Goal: Task Accomplishment & Management: Use online tool/utility

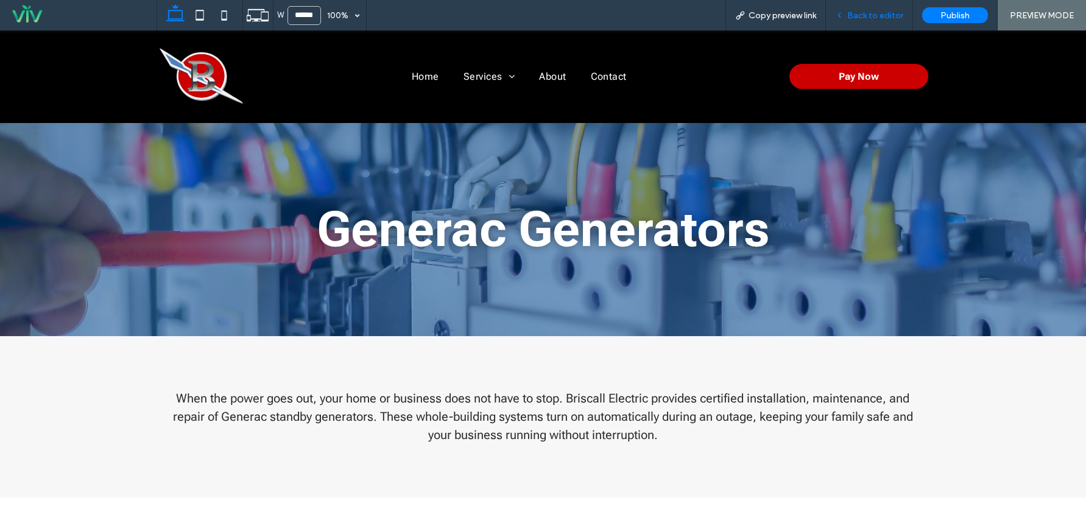
click at [866, 18] on span "Back to editor" at bounding box center [875, 15] width 56 height 10
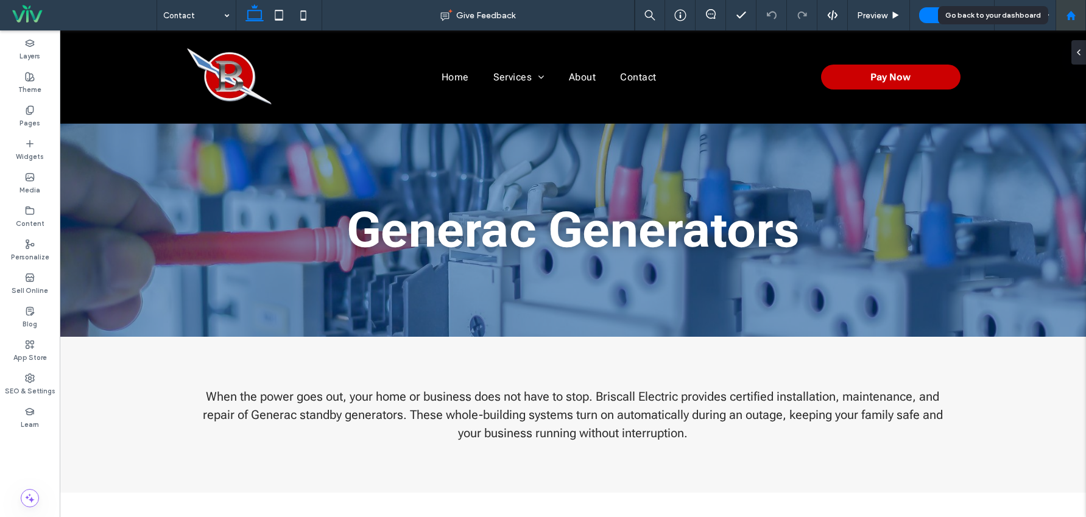
click at [1072, 16] on use at bounding box center [1070, 14] width 9 height 9
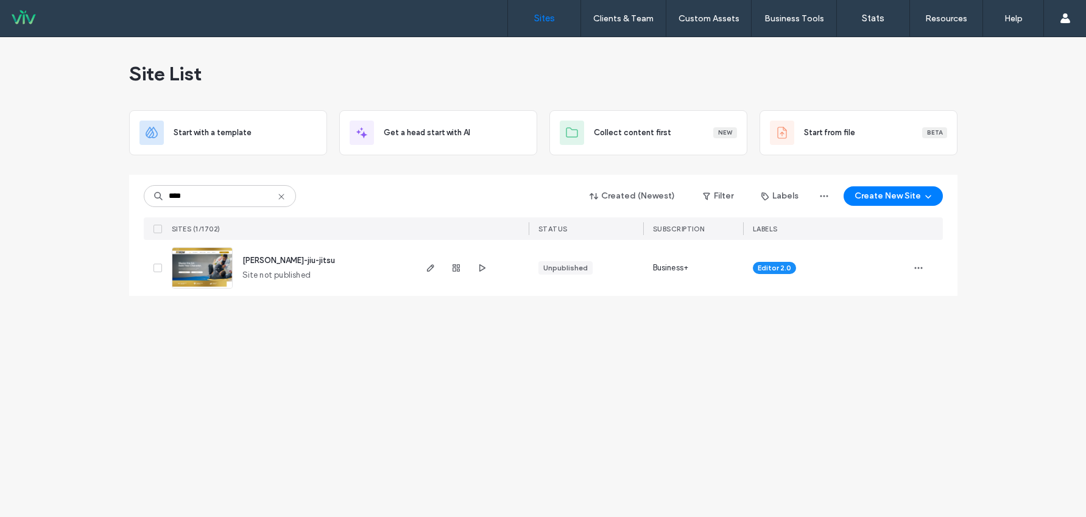
type input "****"
click at [272, 261] on span "[PERSON_NAME]-jiu-jitsu" at bounding box center [288, 260] width 93 height 9
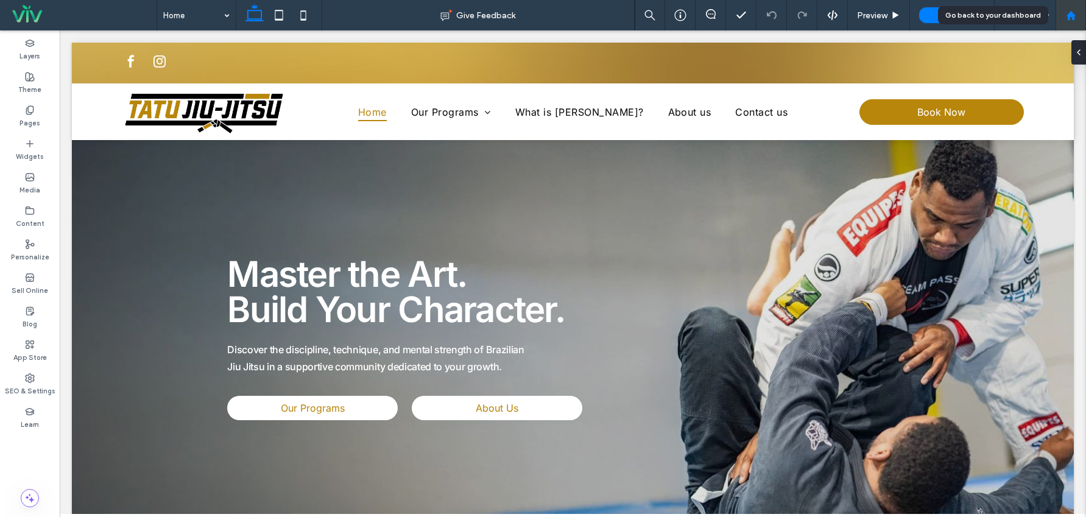
click at [1070, 17] on icon at bounding box center [1071, 15] width 10 height 10
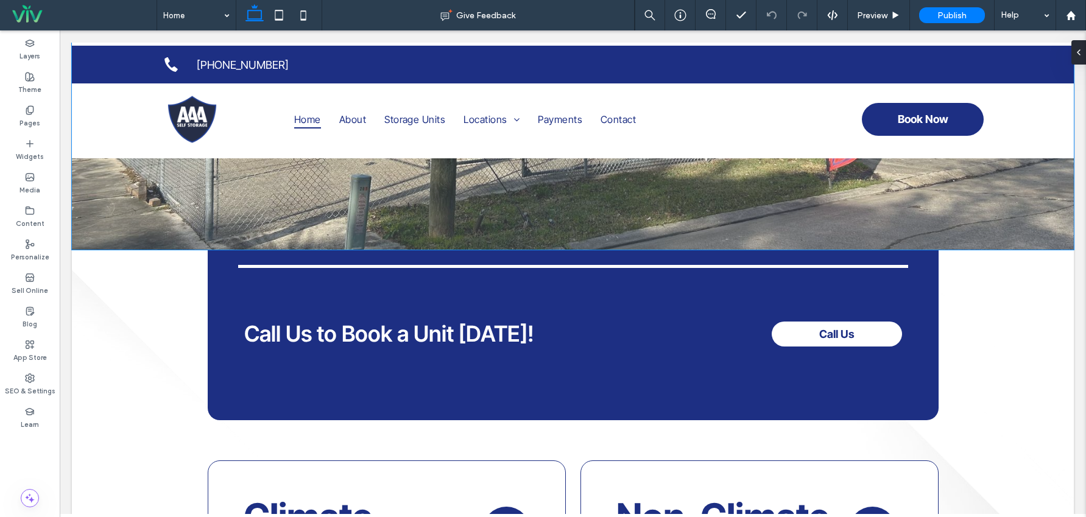
scroll to position [366, 0]
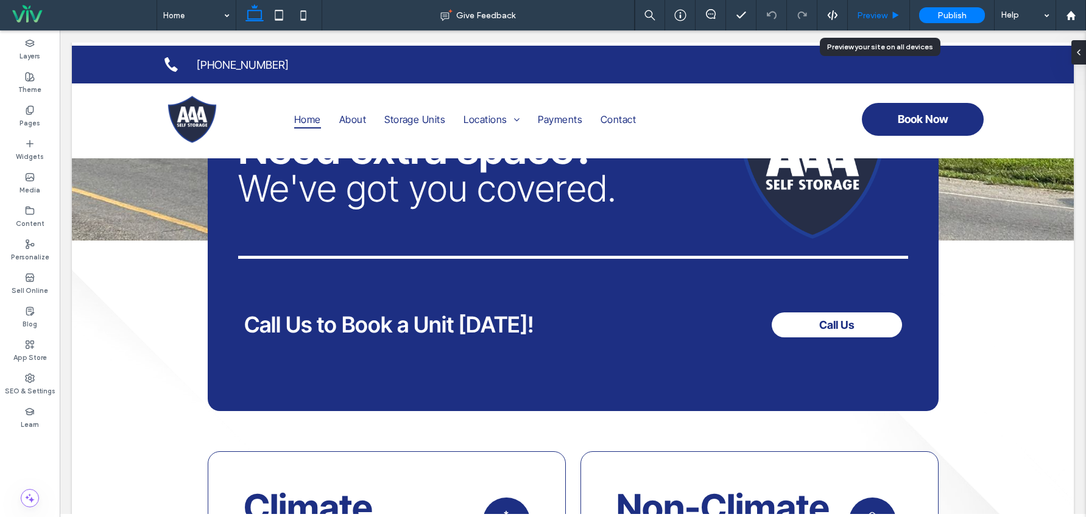
click at [872, 14] on span "Preview" at bounding box center [872, 15] width 30 height 10
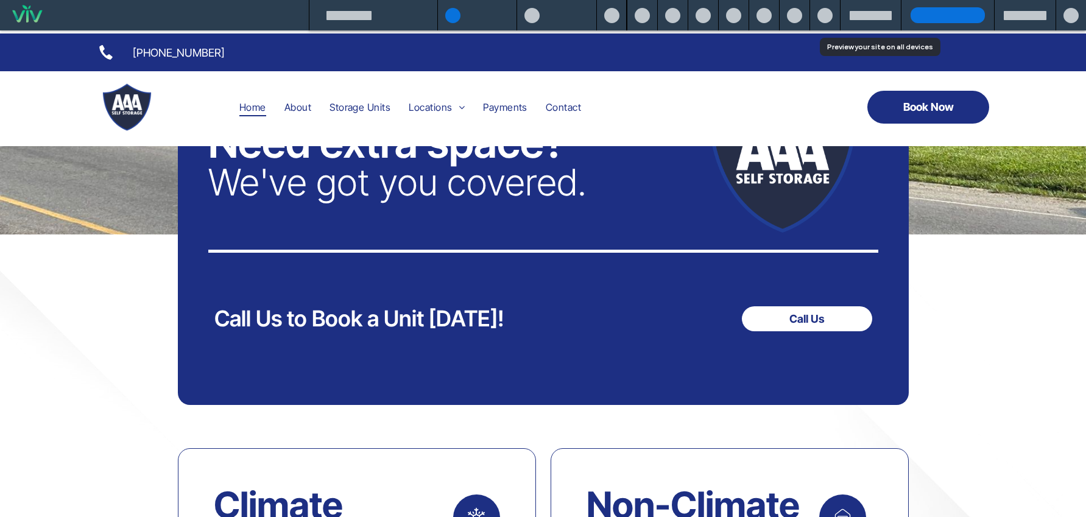
scroll to position [359, 0]
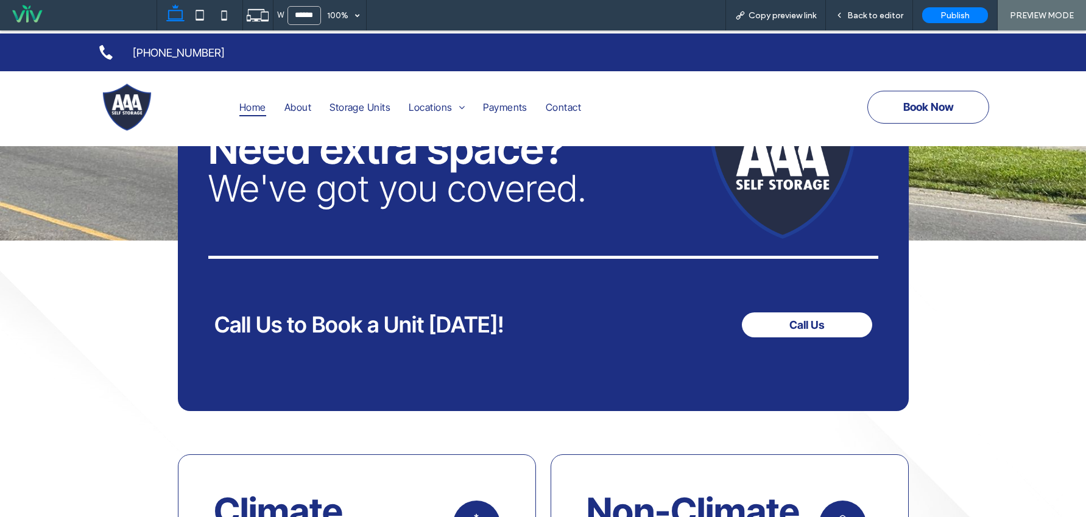
click at [931, 115] on span "Book Now" at bounding box center [928, 106] width 51 height 25
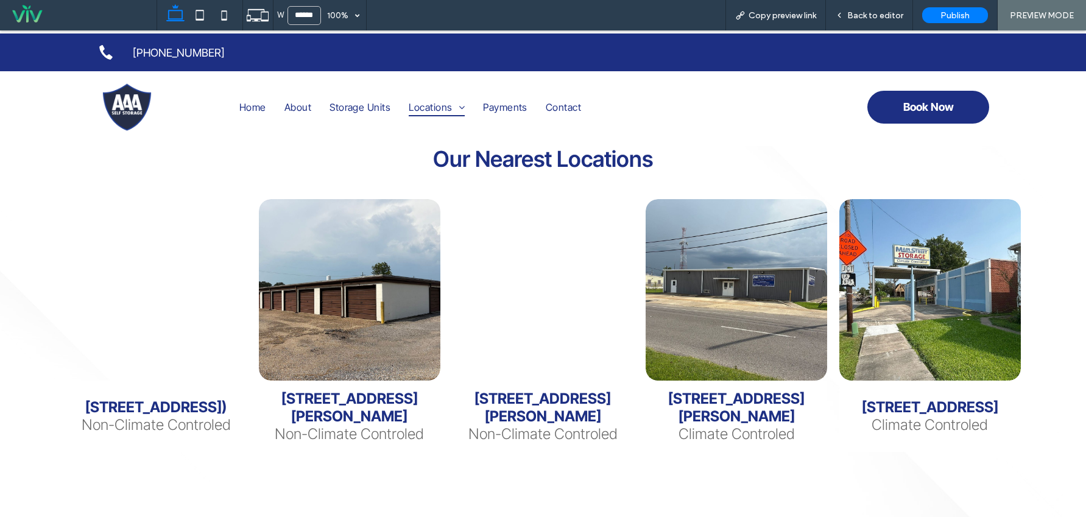
scroll to position [249, 0]
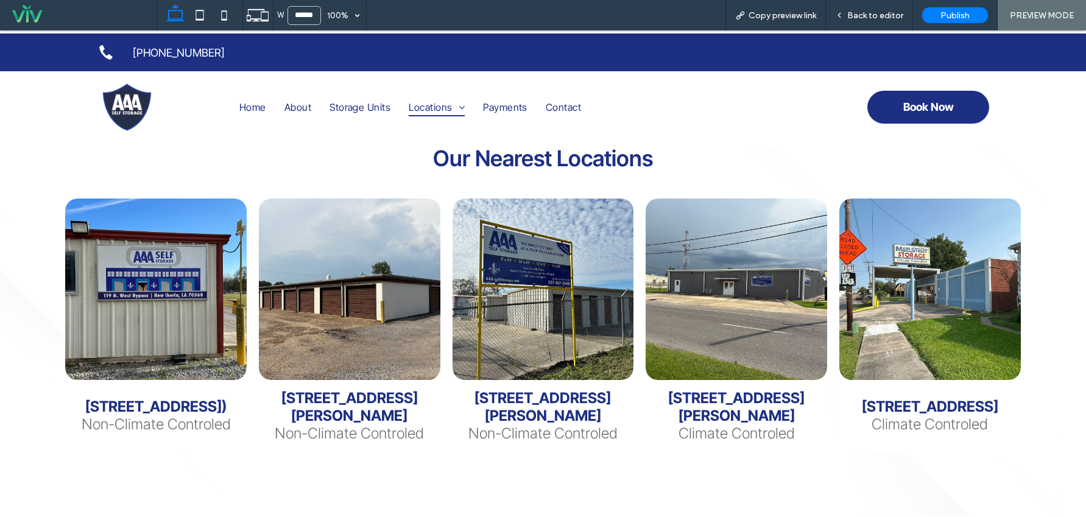
click at [181, 311] on link at bounding box center [156, 289] width 193 height 193
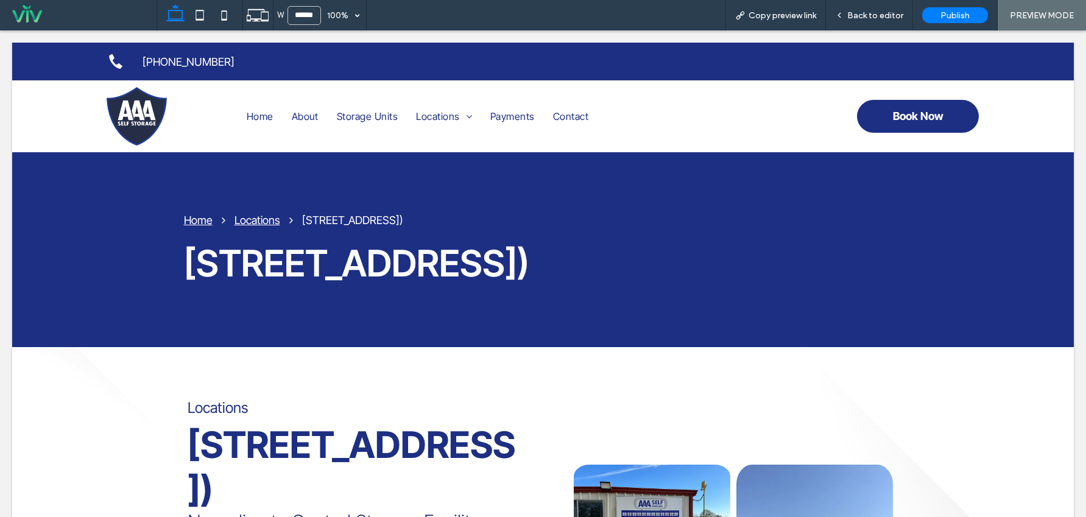
scroll to position [0, 0]
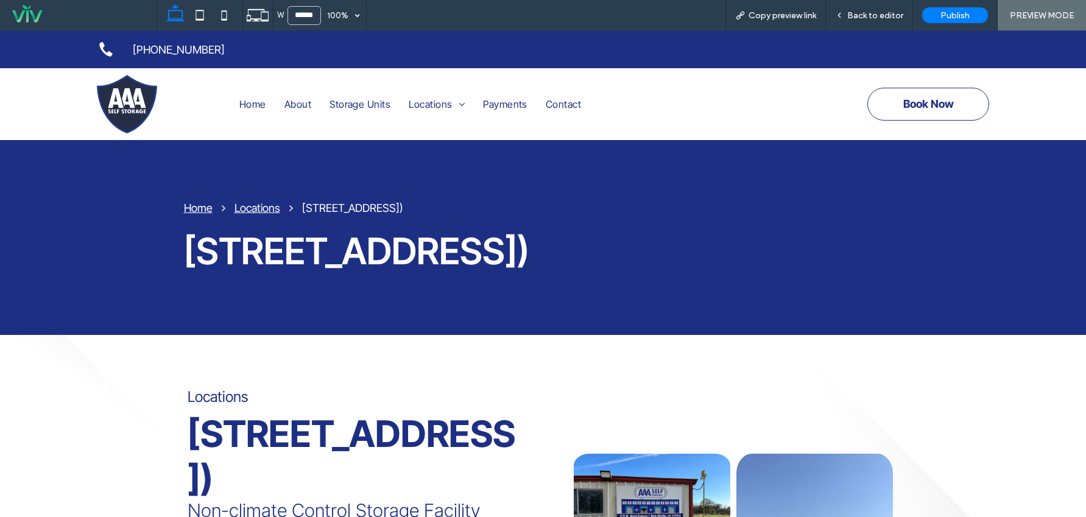
click at [944, 104] on span "Book Now" at bounding box center [928, 103] width 51 height 25
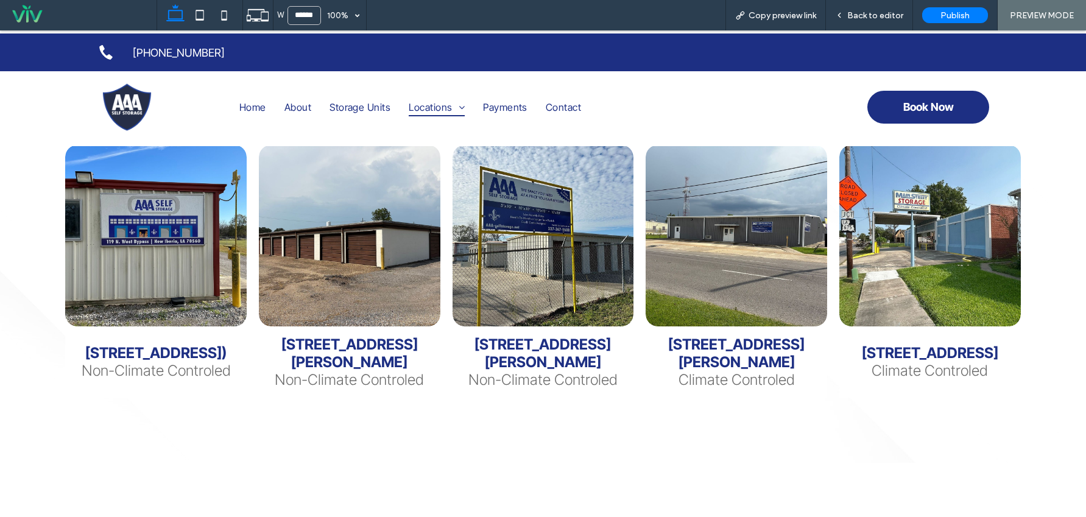
scroll to position [305, 0]
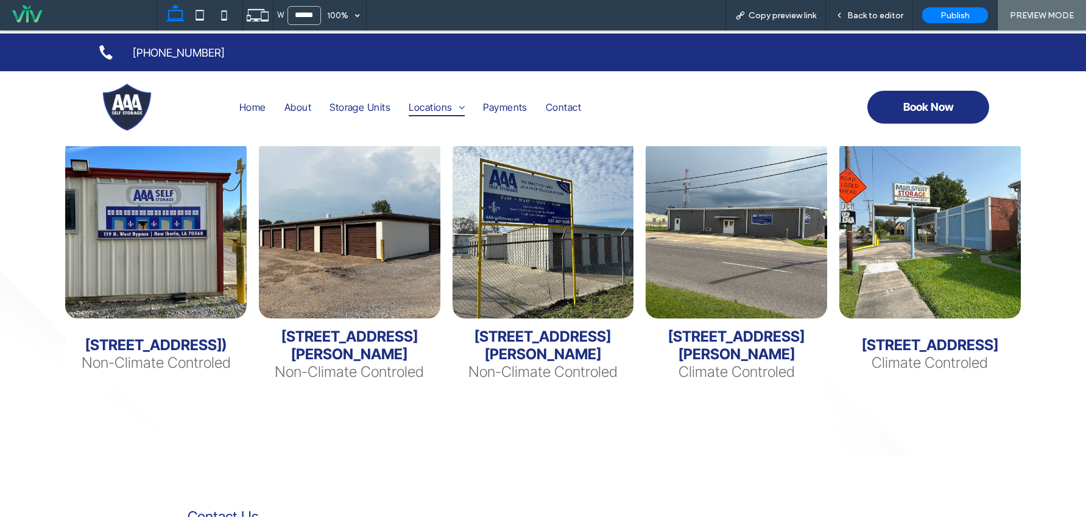
click at [128, 342] on h3 "119 NW Bypass HWY (HWY 674)" at bounding box center [155, 345] width 141 height 18
click at [136, 287] on link at bounding box center [156, 228] width 193 height 193
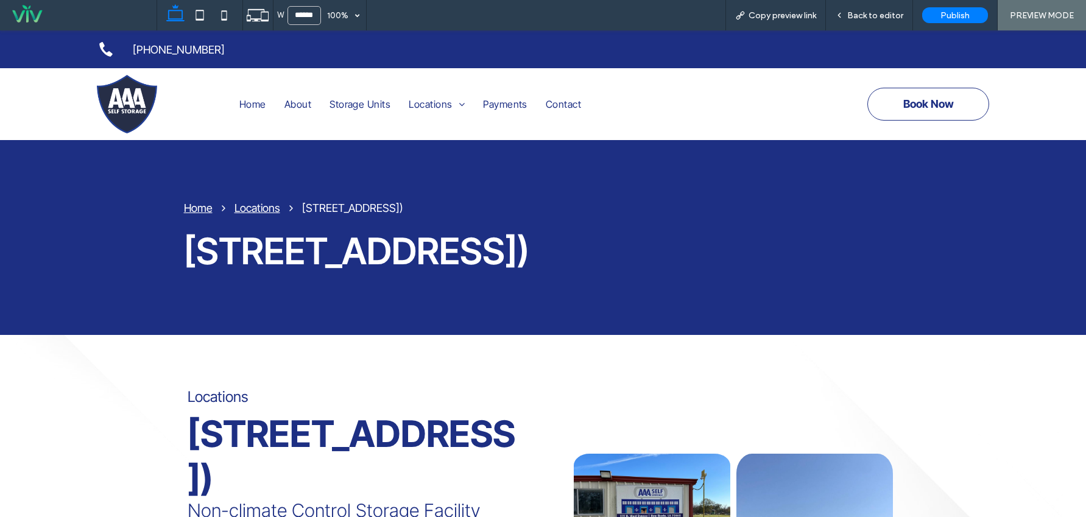
click at [921, 93] on span "Book Now" at bounding box center [928, 103] width 51 height 25
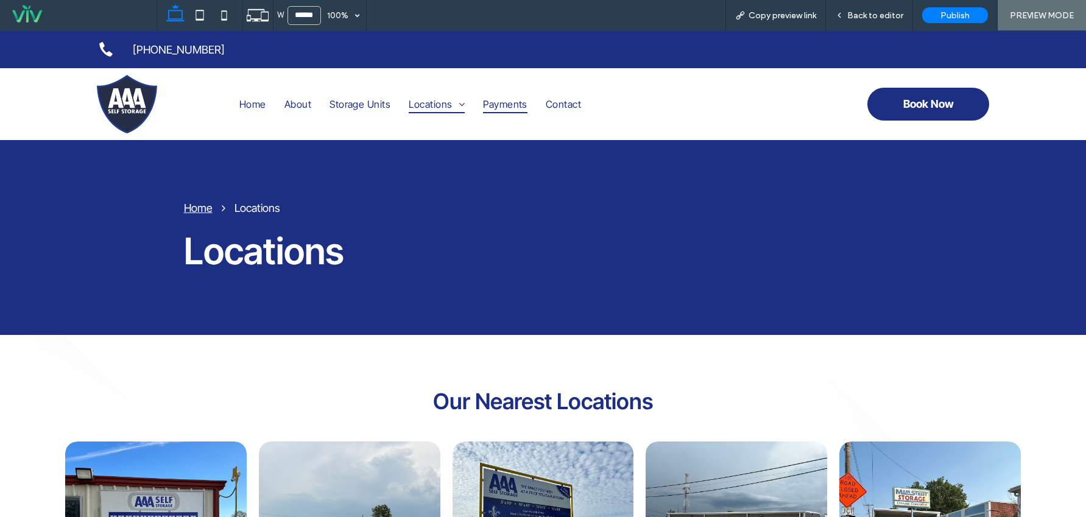
click at [500, 105] on span "Payments" at bounding box center [505, 104] width 44 height 18
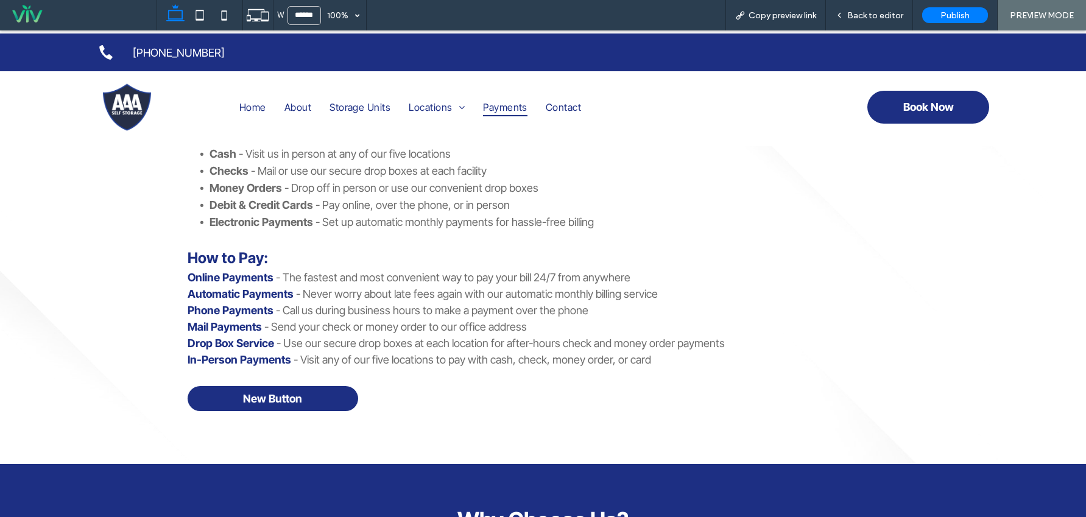
scroll to position [426, 0]
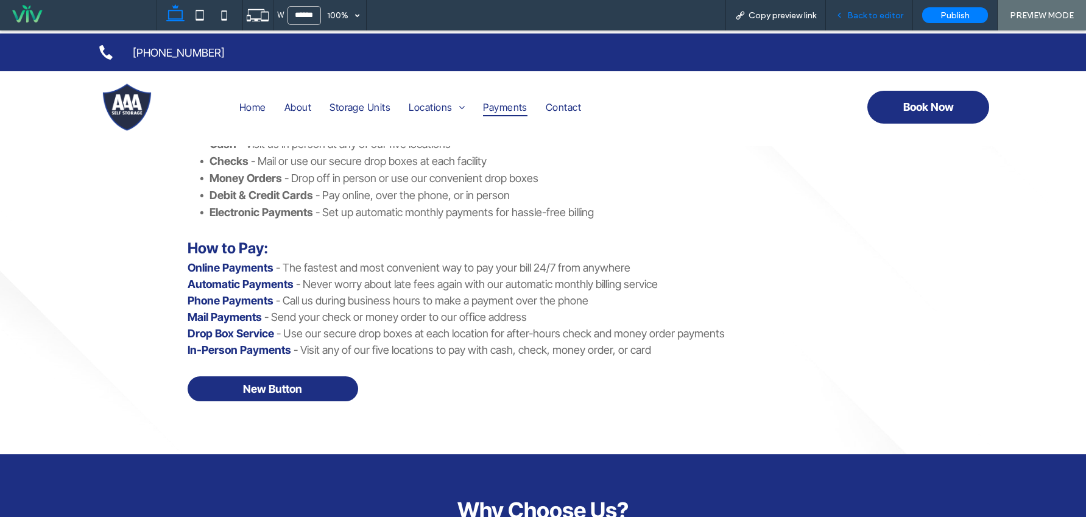
click at [880, 13] on span "Back to editor" at bounding box center [875, 15] width 56 height 10
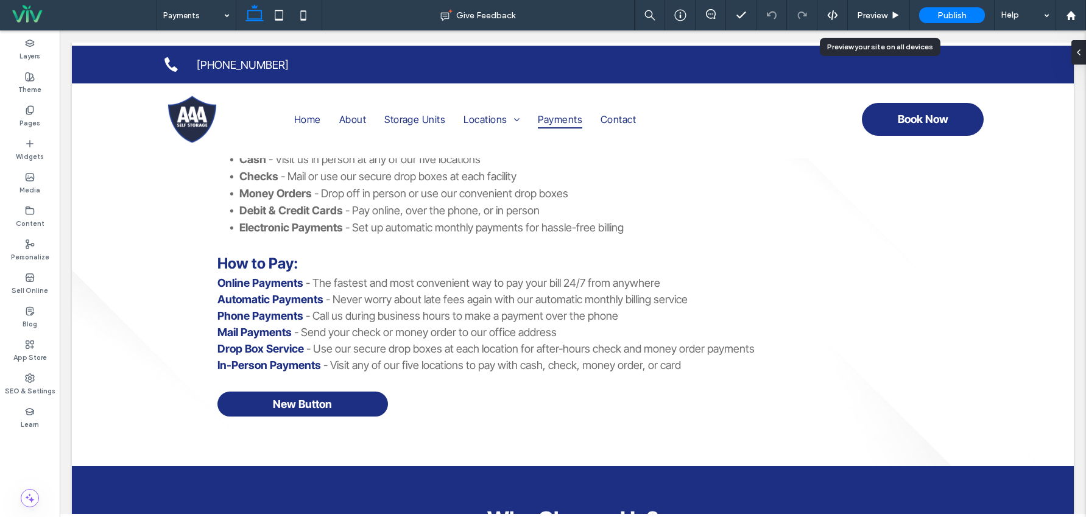
scroll to position [442, 0]
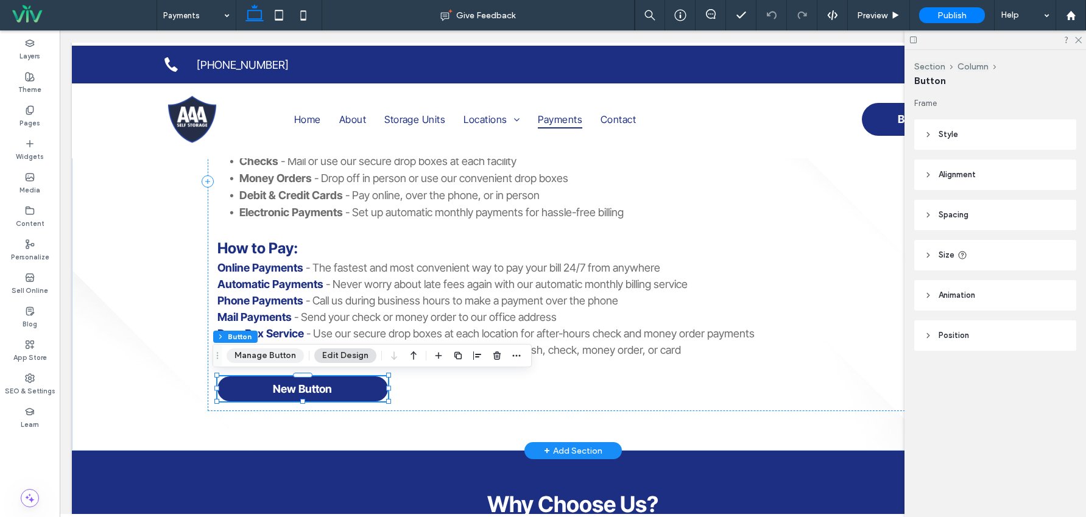
click at [281, 355] on button "Manage Button" at bounding box center [265, 355] width 77 height 15
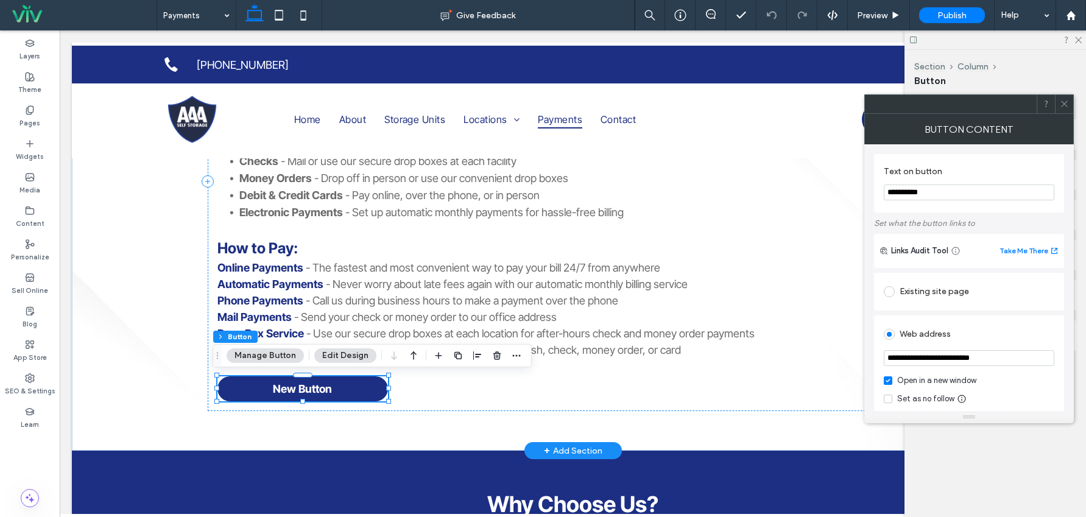
drag, startPoint x: 942, startPoint y: 188, endPoint x: 889, endPoint y: 191, distance: 52.5
click at [889, 191] on input "**********" at bounding box center [969, 193] width 171 height 16
type input "**********"
click at [850, 436] on div "Payments Convenient Payment Options We make paying for your storage unit simple…" at bounding box center [573, 182] width 731 height 540
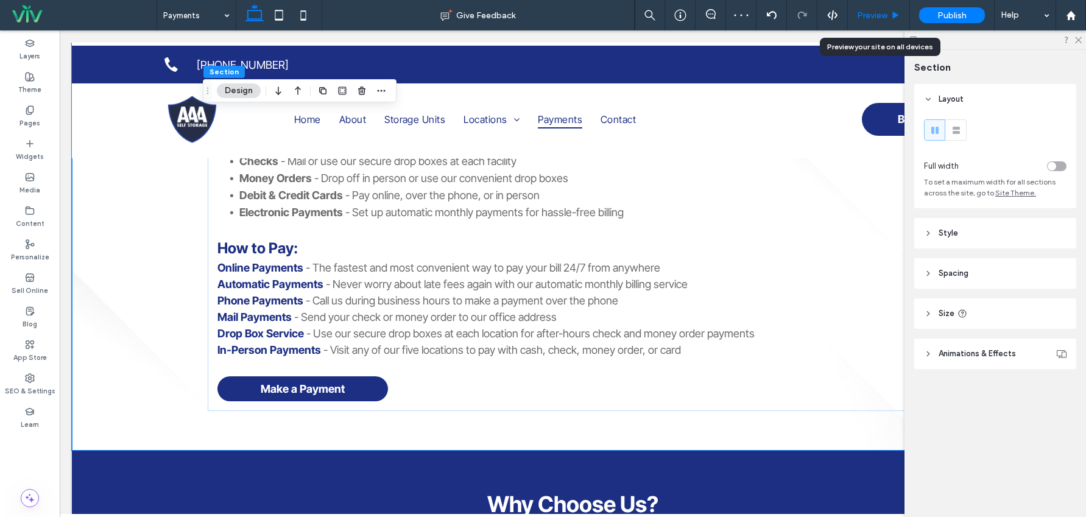
click at [861, 18] on span "Preview" at bounding box center [872, 15] width 30 height 10
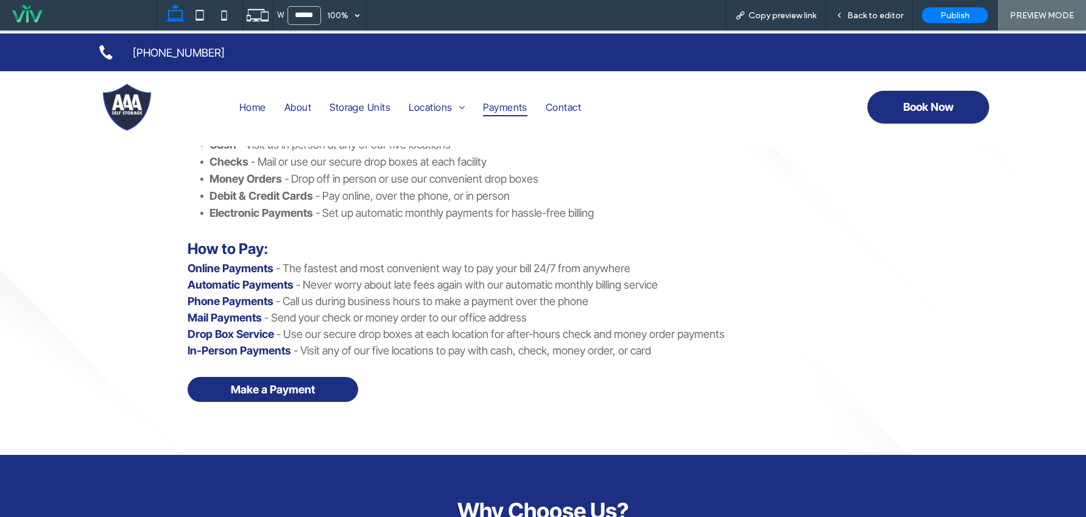
scroll to position [433, 0]
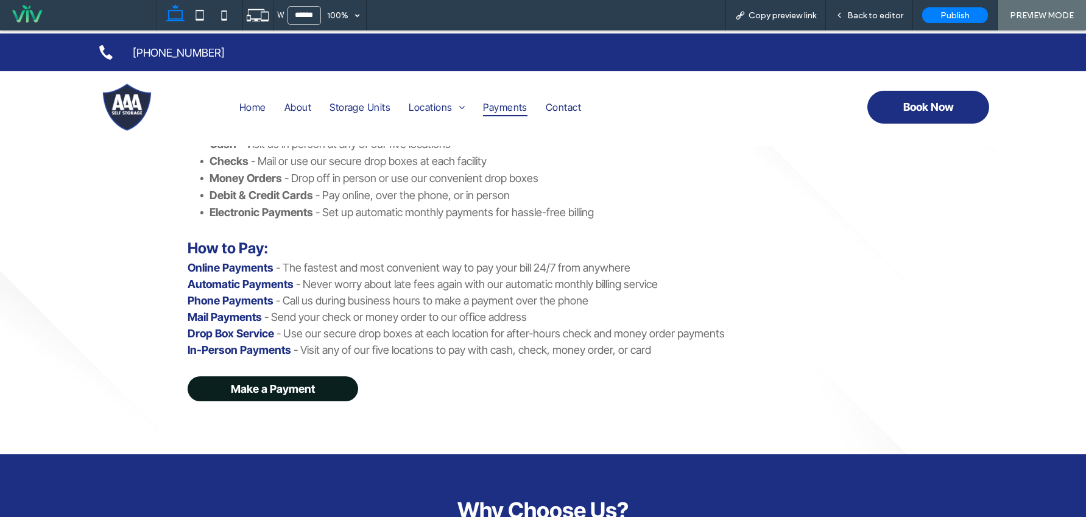
click at [272, 389] on span "Make a Payment" at bounding box center [273, 389] width 84 height 13
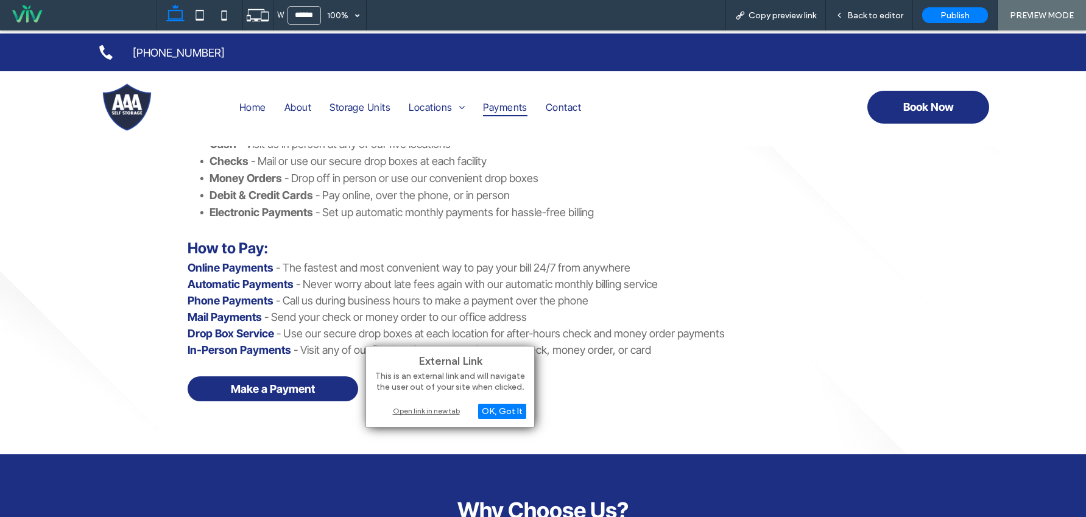
click at [421, 409] on div "Open link in new tab" at bounding box center [450, 411] width 152 height 13
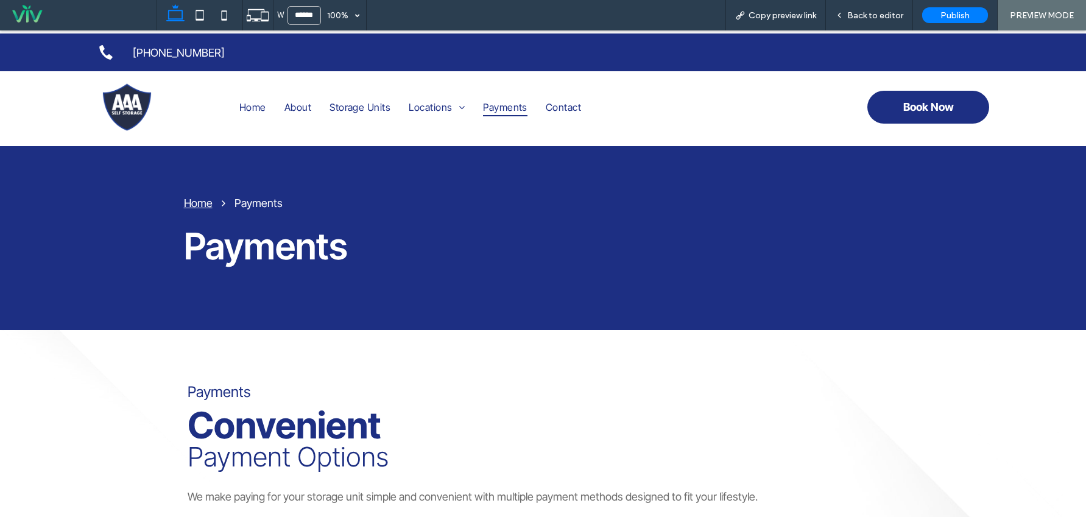
scroll to position [6, 0]
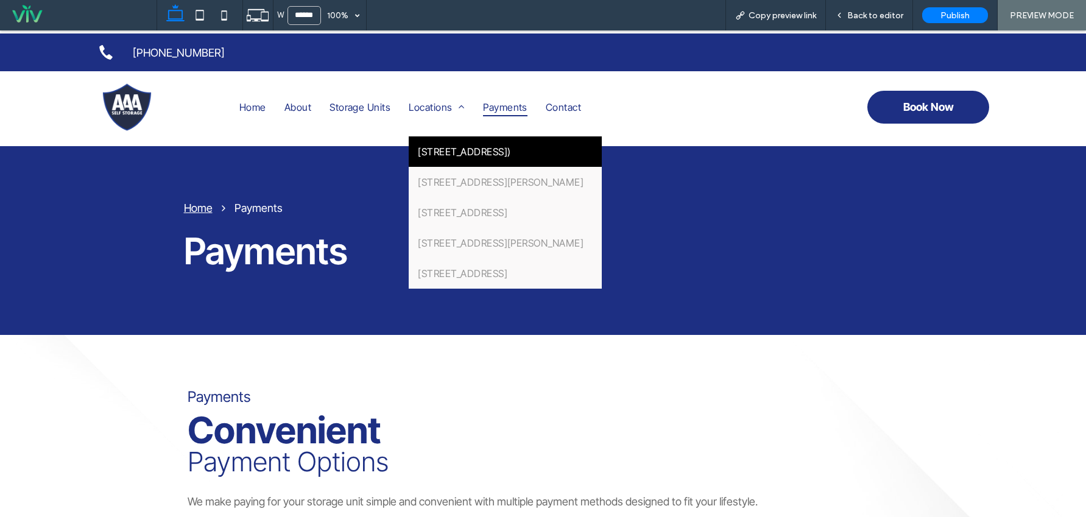
drag, startPoint x: 438, startPoint y: 186, endPoint x: 438, endPoint y: 155, distance: 30.5
click at [438, 155] on span "119 NW Bypass HWY (HWY 674)" at bounding box center [464, 152] width 93 height 12
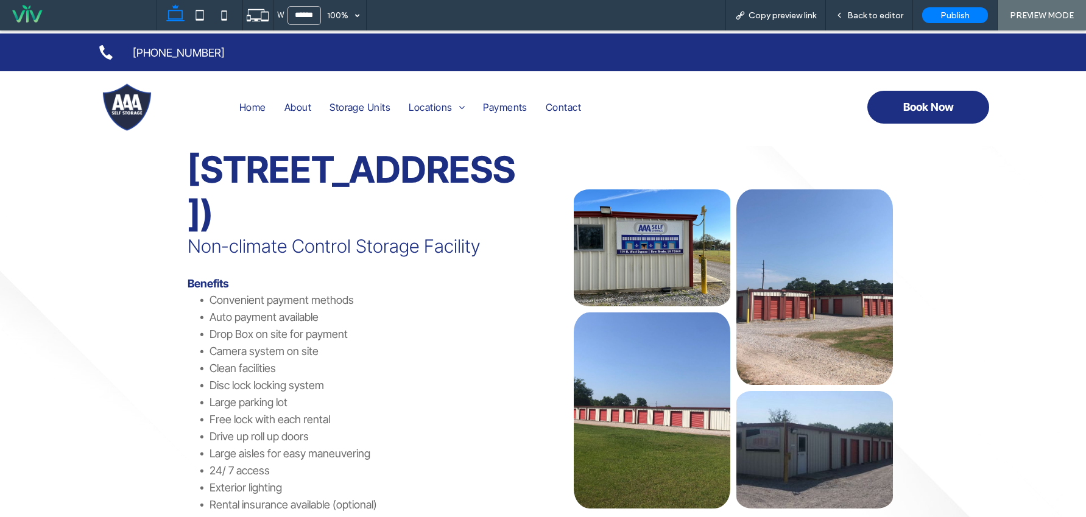
scroll to position [244, 0]
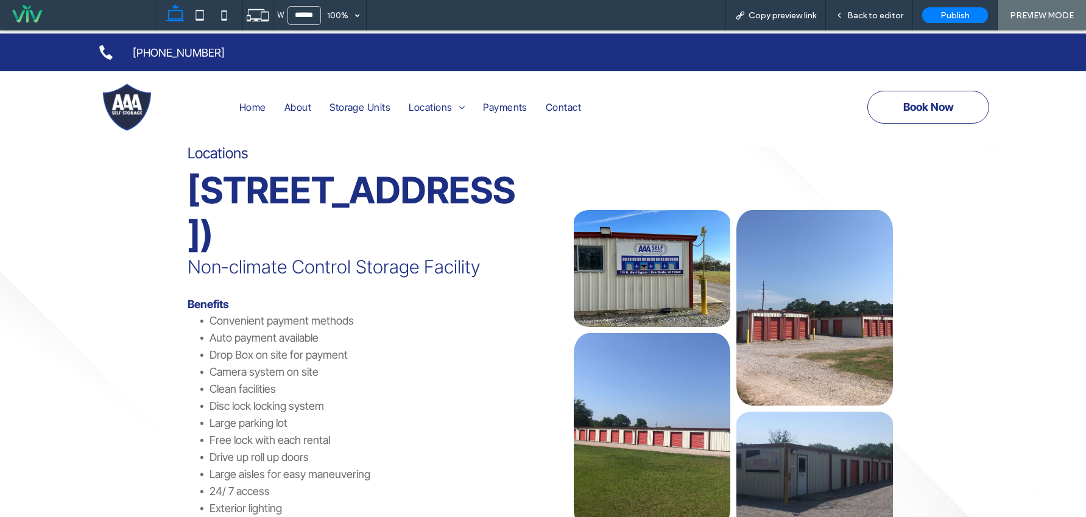
click at [921, 105] on span "Book Now" at bounding box center [928, 106] width 51 height 25
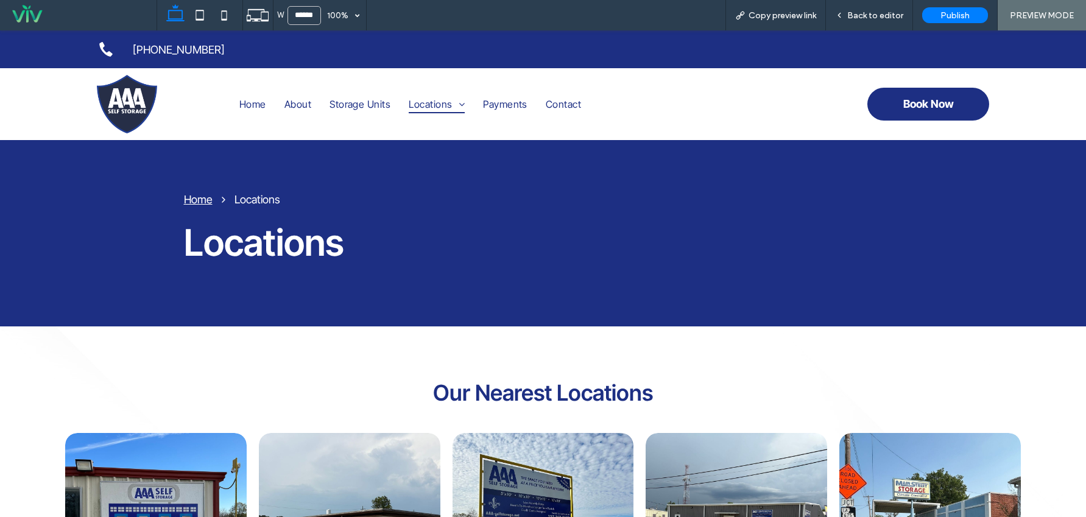
scroll to position [305, 0]
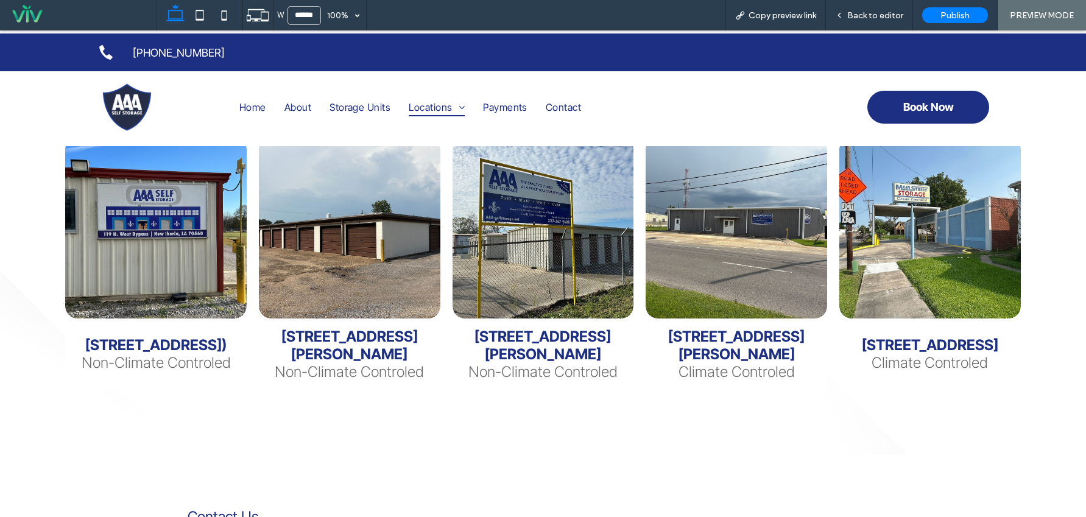
click at [160, 300] on link at bounding box center [156, 228] width 193 height 193
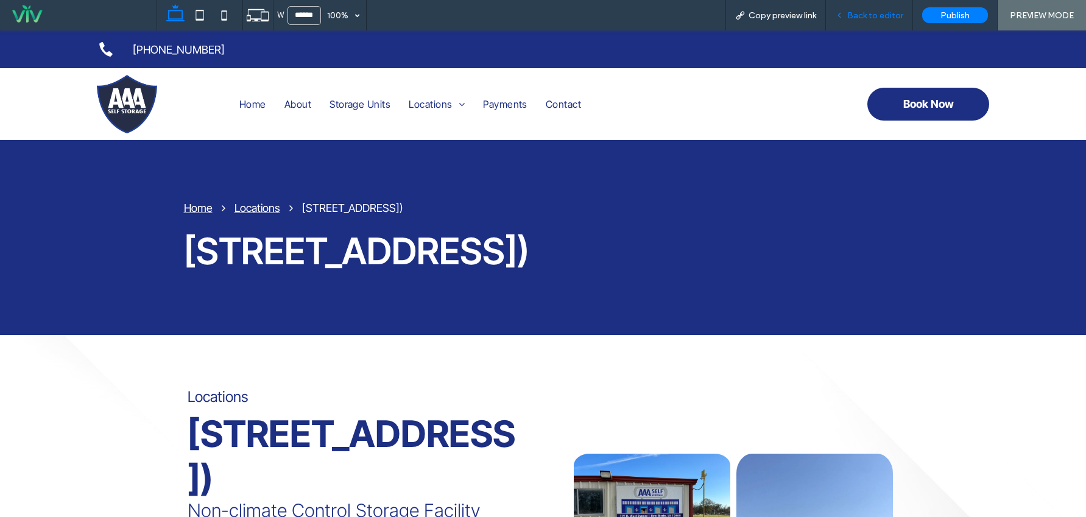
click at [858, 12] on span "Back to editor" at bounding box center [875, 15] width 56 height 10
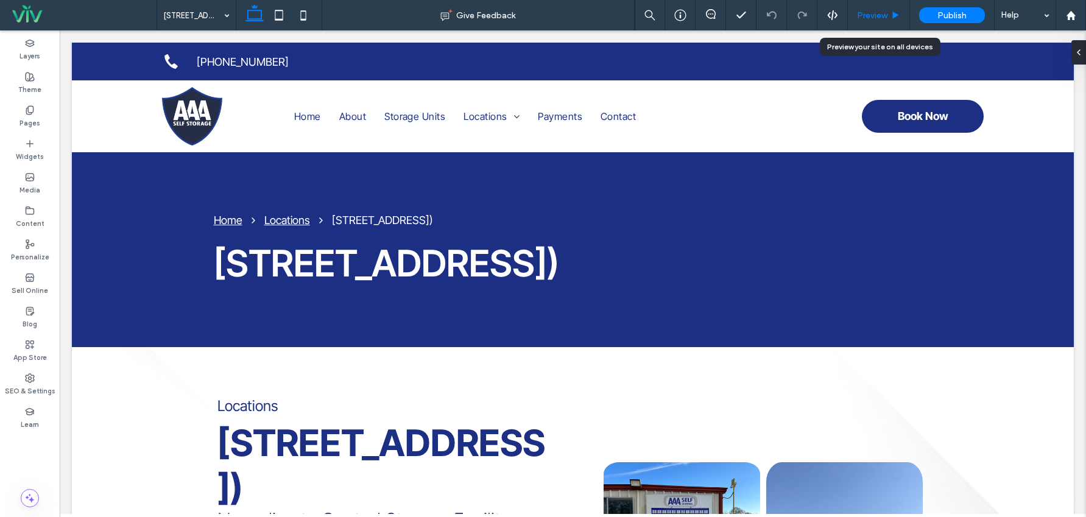
click at [869, 16] on span "Preview" at bounding box center [872, 15] width 30 height 10
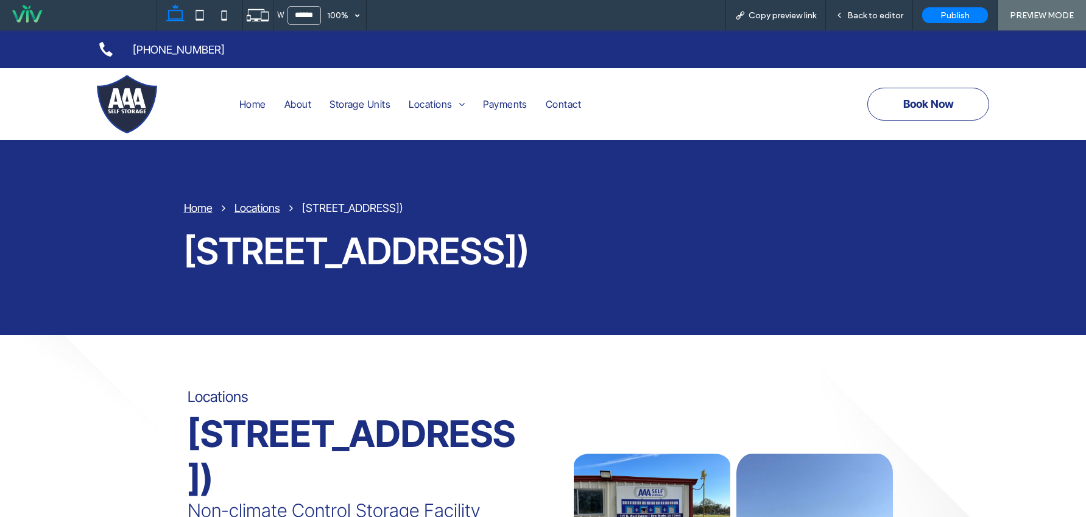
drag, startPoint x: 909, startPoint y: 105, endPoint x: 910, endPoint y: 135, distance: 30.5
click at [909, 105] on span "Book Now" at bounding box center [928, 103] width 51 height 25
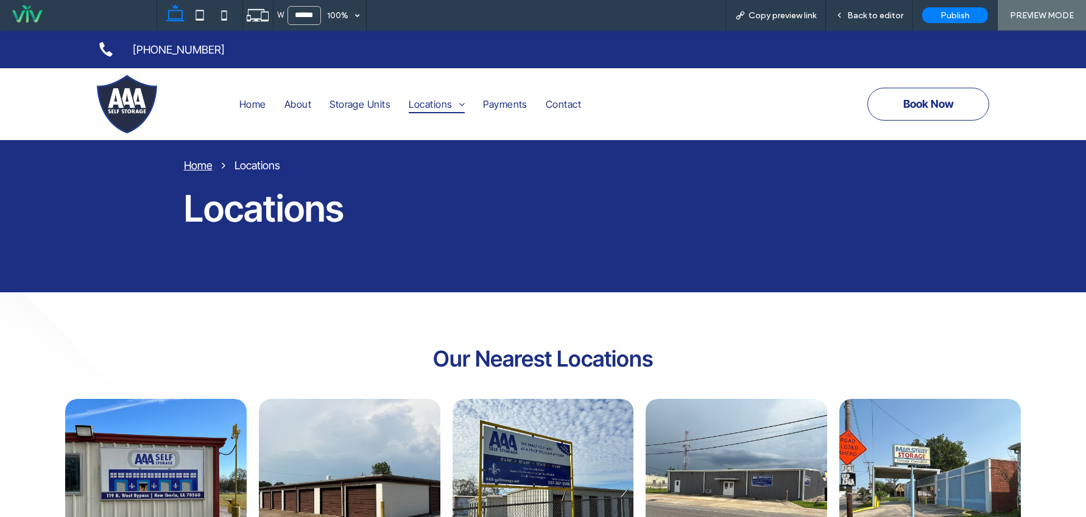
scroll to position [250, 0]
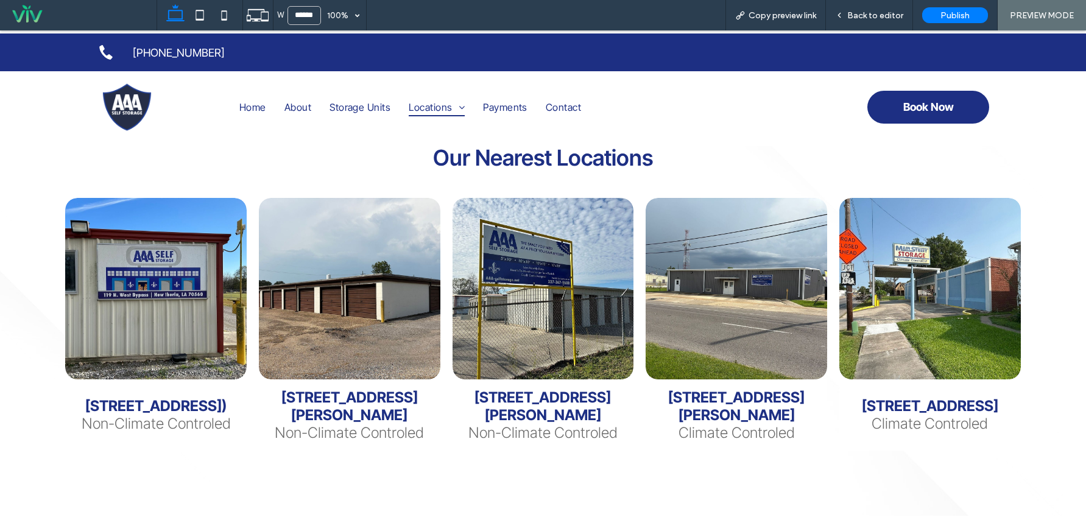
click at [168, 356] on link at bounding box center [156, 289] width 193 height 193
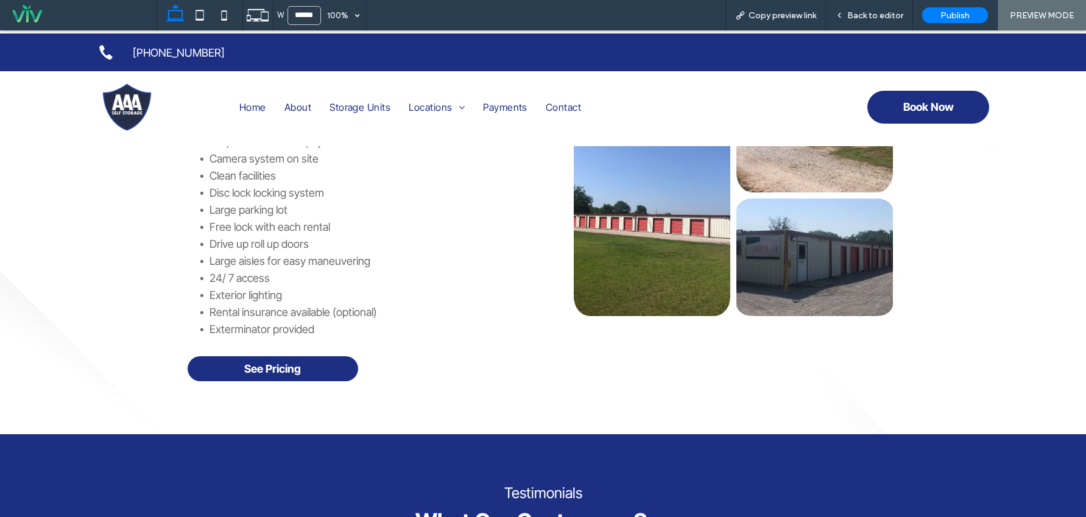
scroll to position [487, 0]
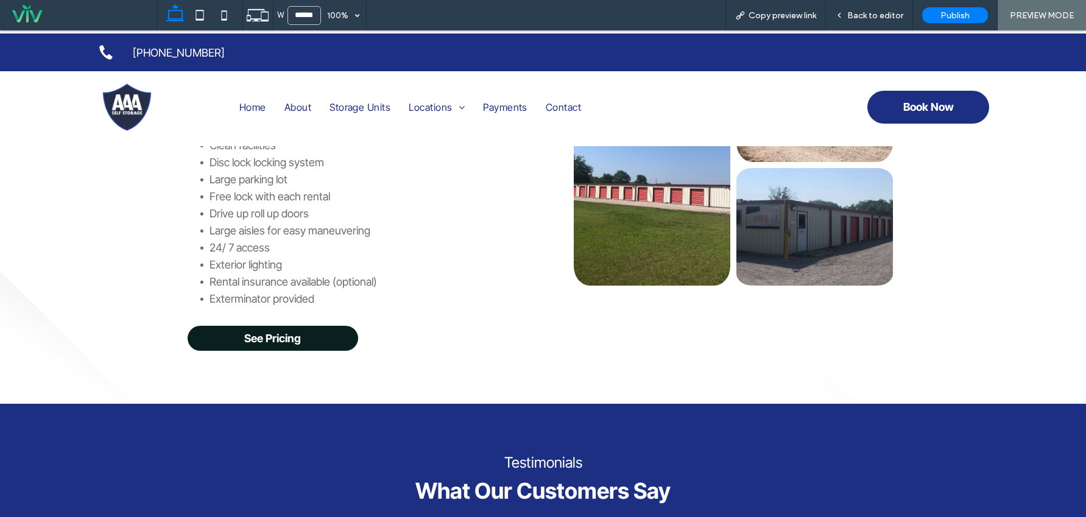
click at [286, 341] on span "See Pricing" at bounding box center [272, 338] width 57 height 13
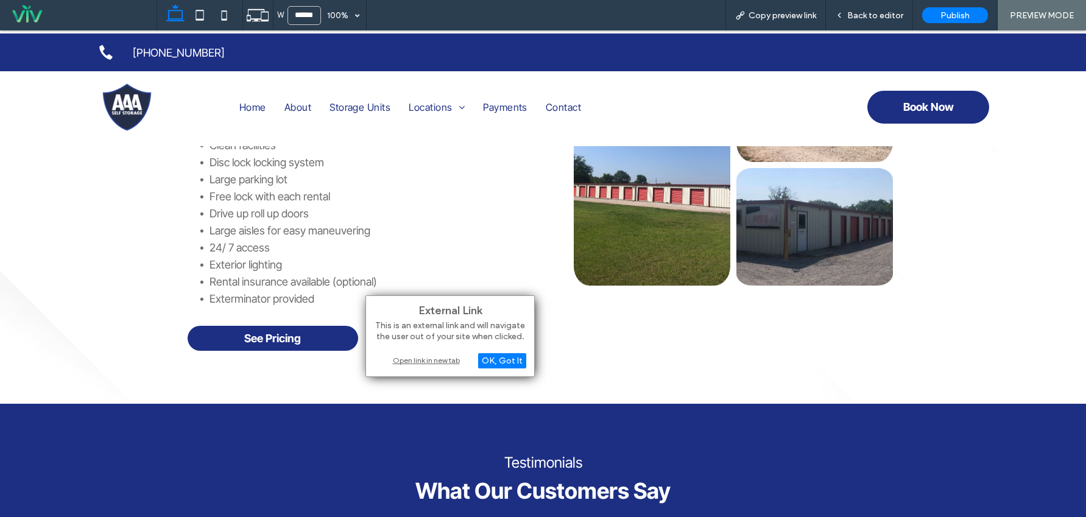
click at [403, 362] on div "Open link in new tab" at bounding box center [450, 360] width 152 height 13
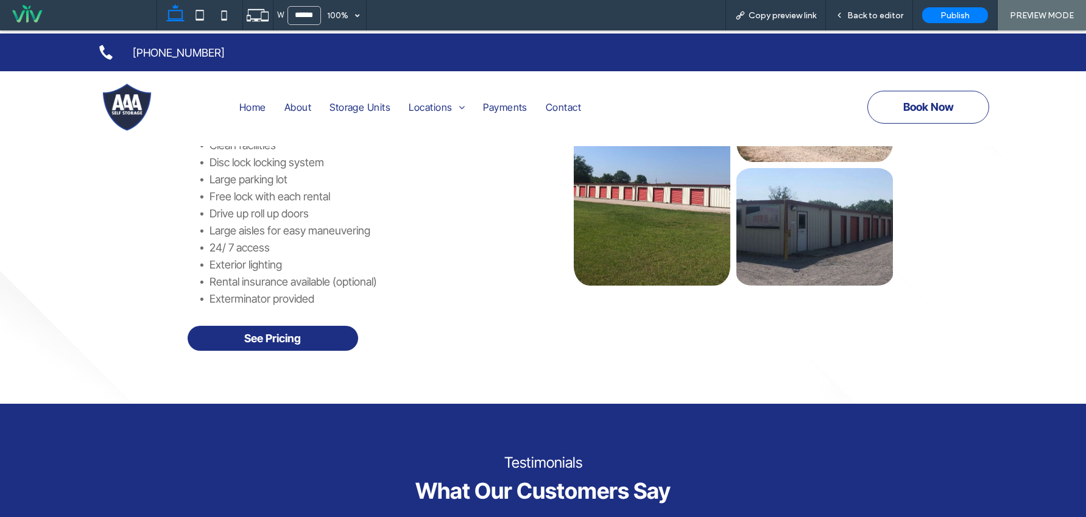
click at [914, 121] on link "Book Now" at bounding box center [928, 107] width 122 height 33
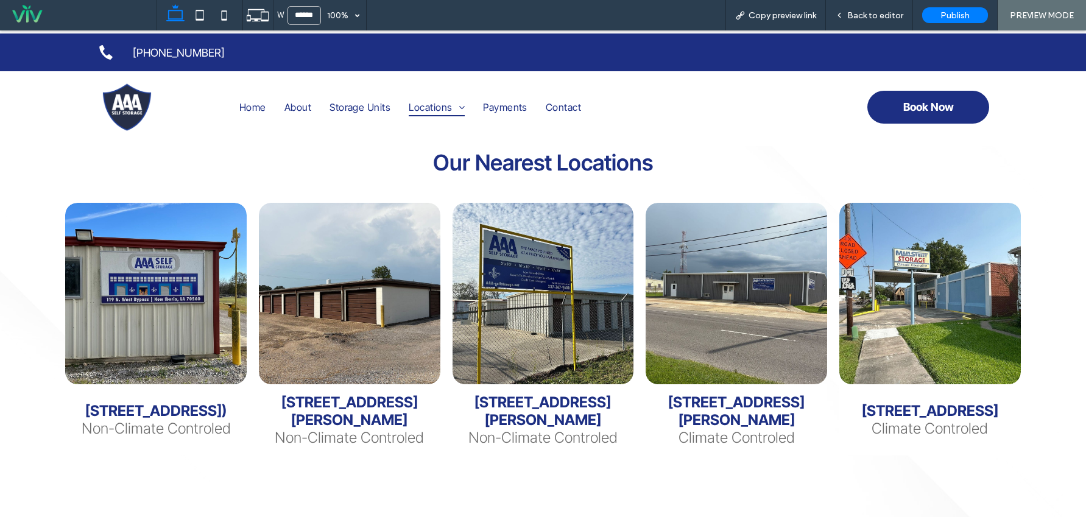
scroll to position [249, 0]
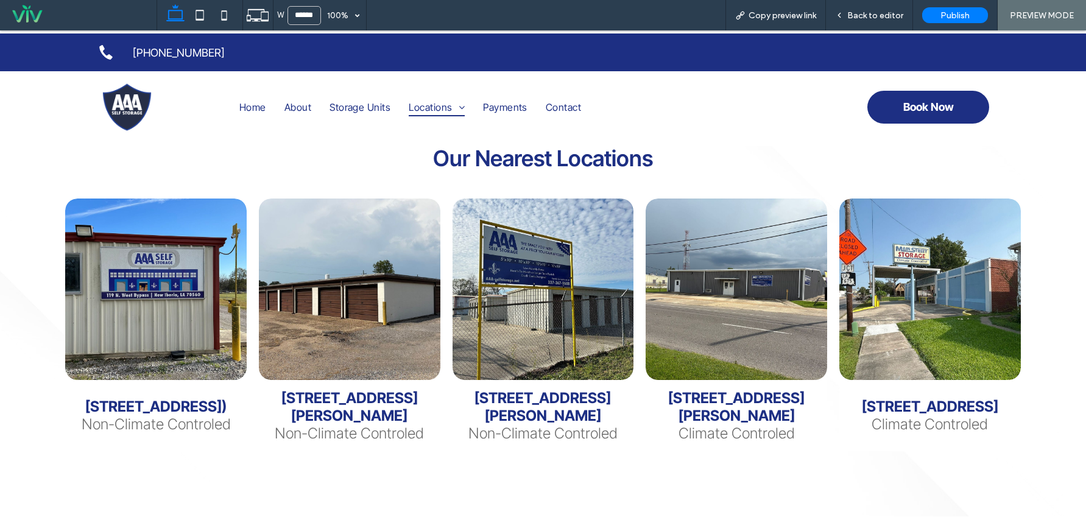
click at [375, 358] on link at bounding box center [349, 289] width 193 height 193
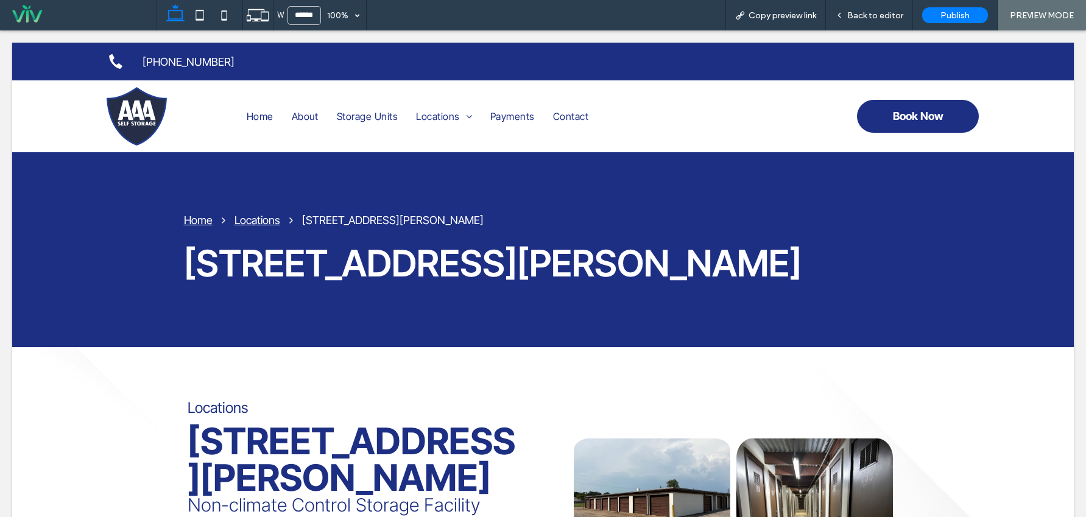
scroll to position [0, 0]
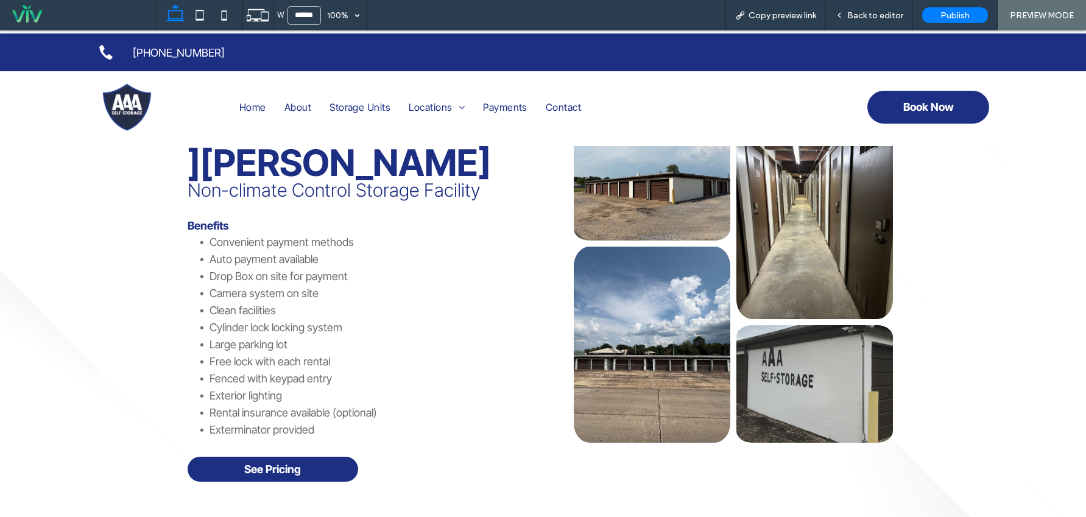
scroll to position [305, 0]
click at [303, 456] on link "See Pricing" at bounding box center [273, 468] width 171 height 25
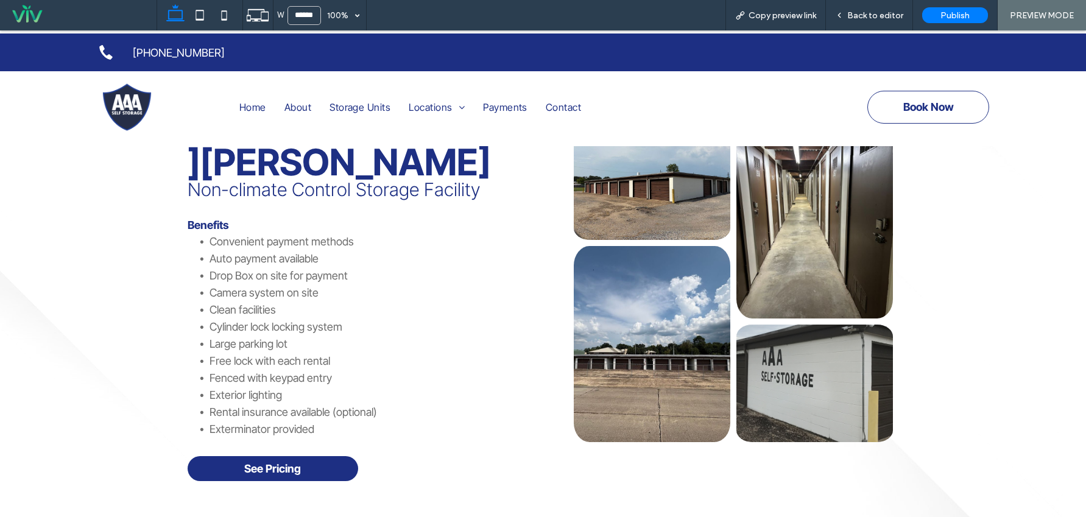
click at [903, 103] on span "Book Now" at bounding box center [928, 106] width 51 height 25
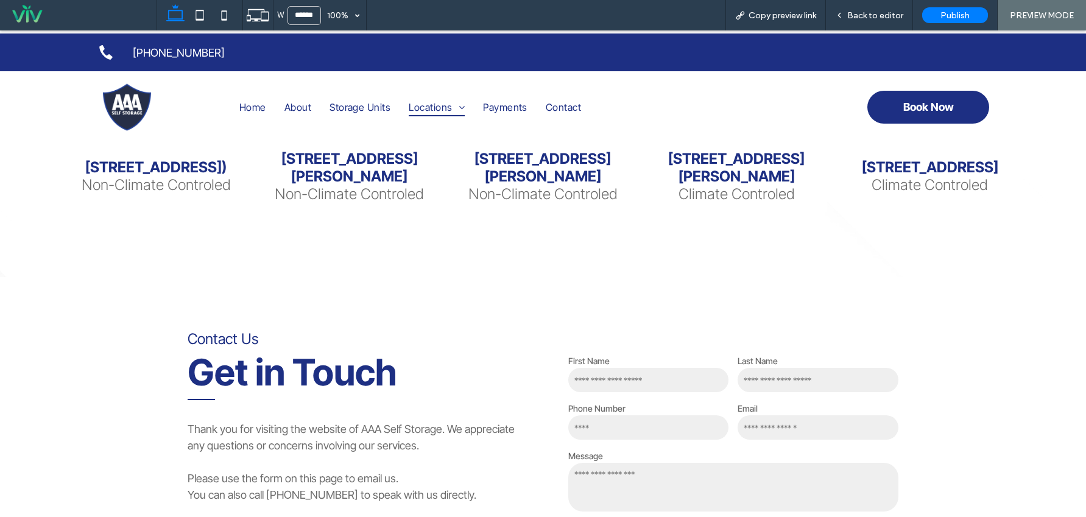
scroll to position [366, 0]
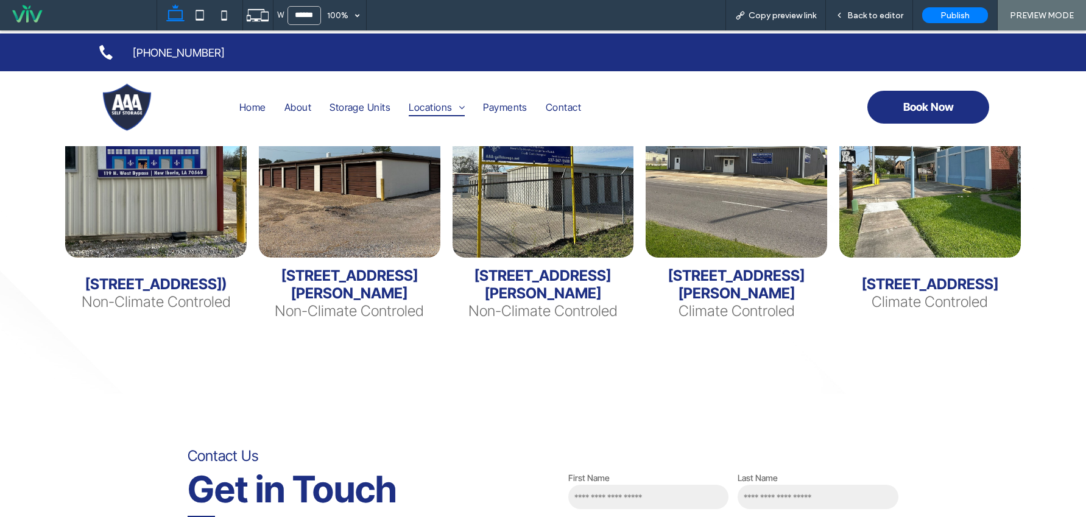
click at [171, 287] on h3 "119 NW Bypass HWY (HWY 674)" at bounding box center [155, 284] width 141 height 18
drag, startPoint x: 187, startPoint y: 190, endPoint x: 188, endPoint y: 221, distance: 30.5
click at [187, 190] on link at bounding box center [156, 167] width 193 height 193
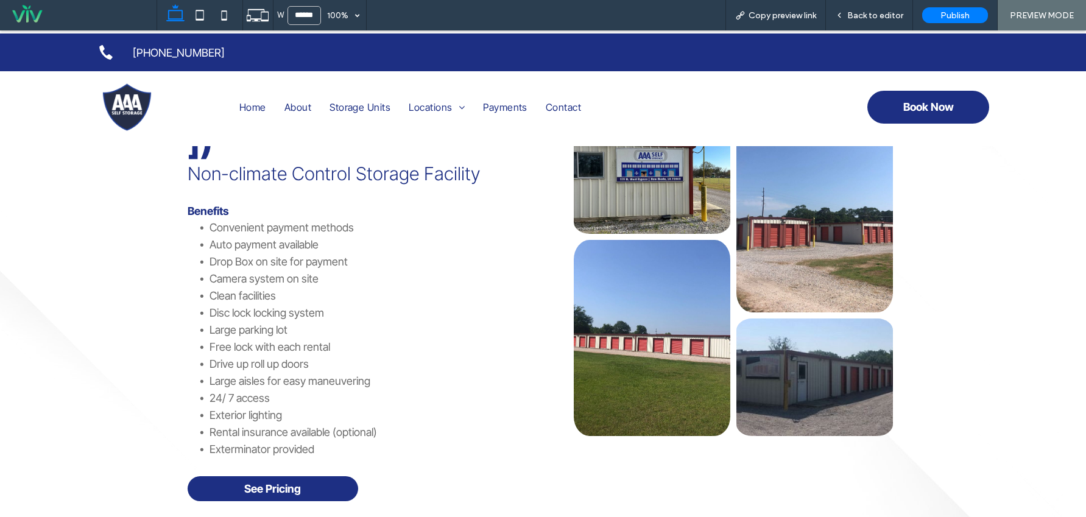
scroll to position [487, 0]
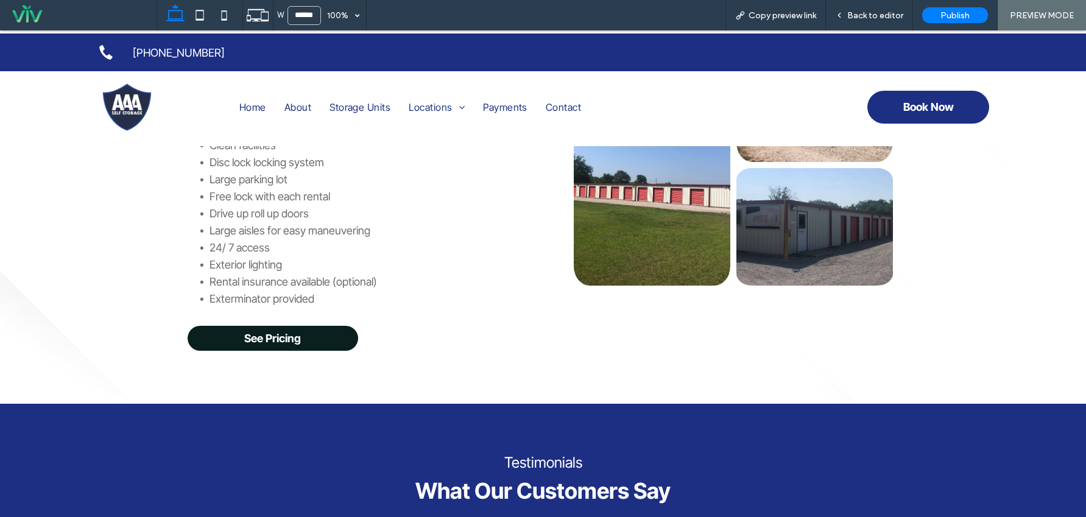
click at [256, 337] on span "See Pricing" at bounding box center [272, 338] width 57 height 13
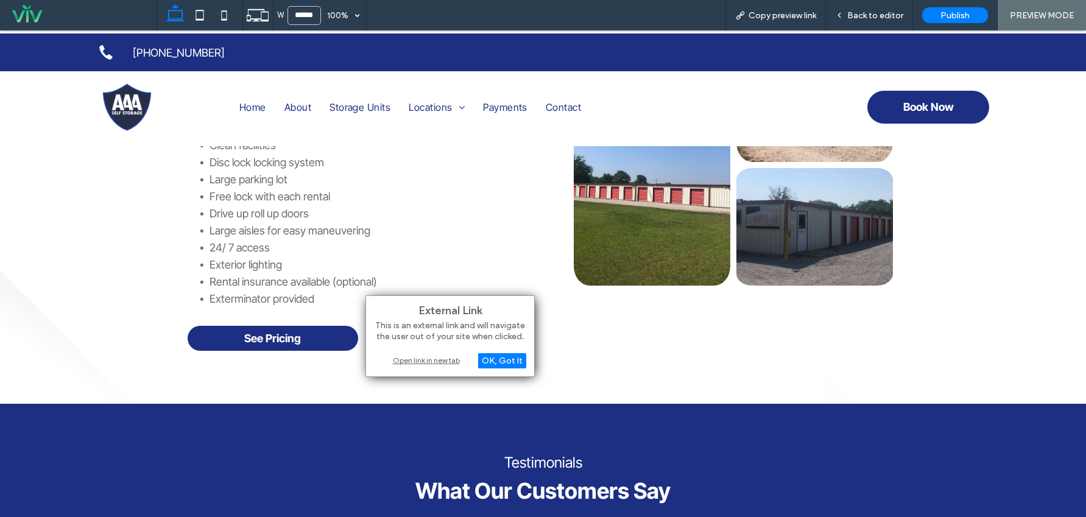
click at [435, 360] on div "Open link in new tab" at bounding box center [450, 360] width 152 height 13
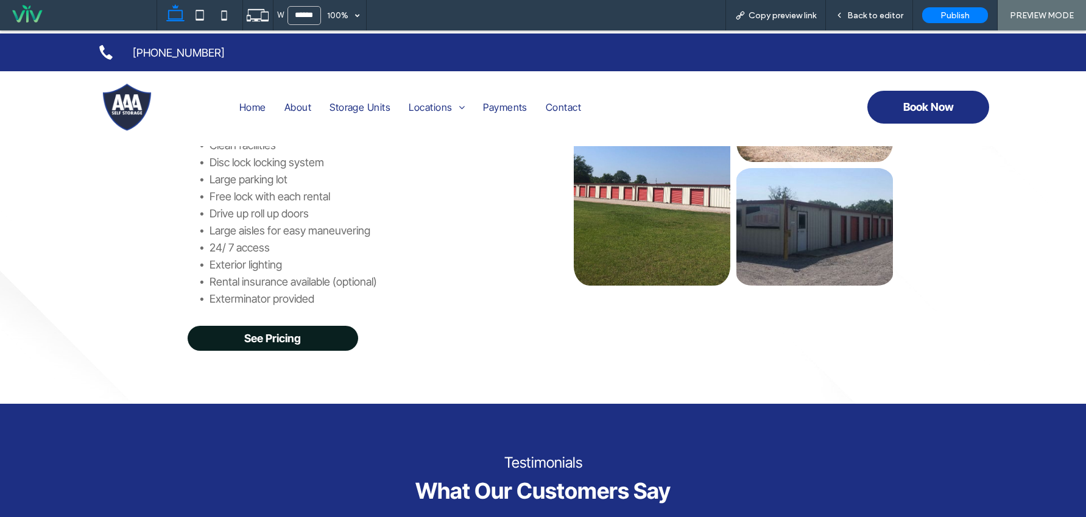
click at [309, 344] on link "See Pricing" at bounding box center [273, 338] width 171 height 25
click at [899, 12] on span "Back to editor" at bounding box center [875, 15] width 56 height 10
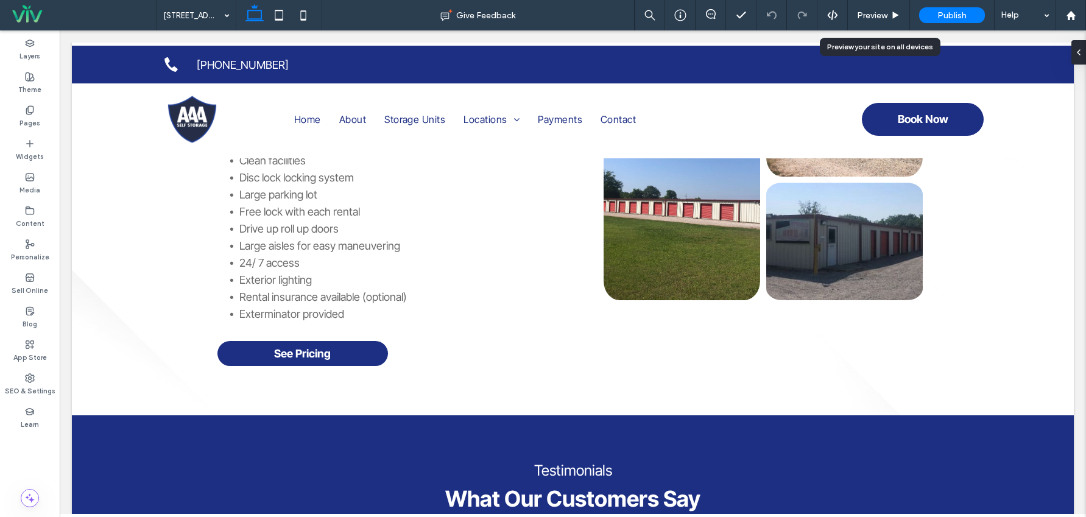
scroll to position [503, 0]
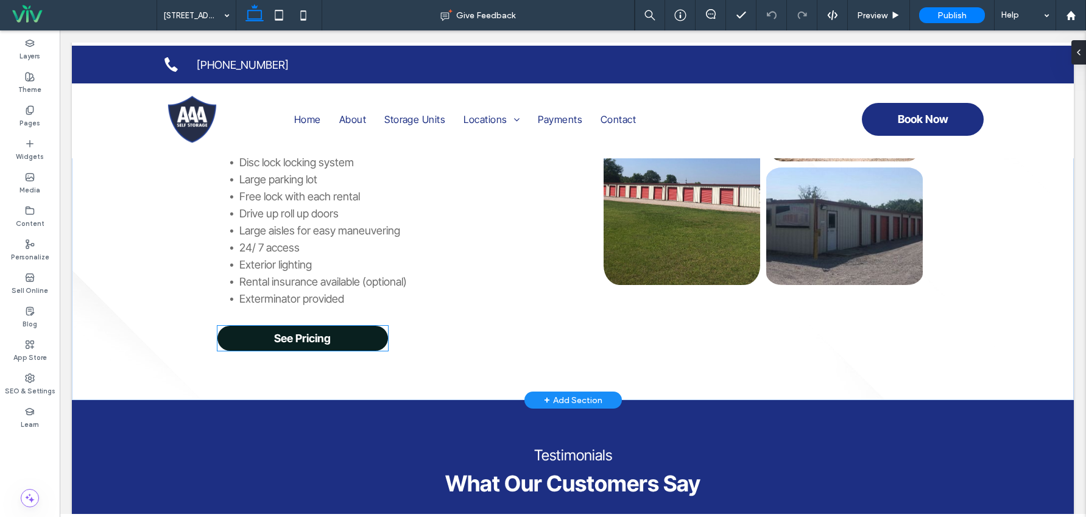
click at [328, 343] on link "See Pricing" at bounding box center [302, 338] width 171 height 25
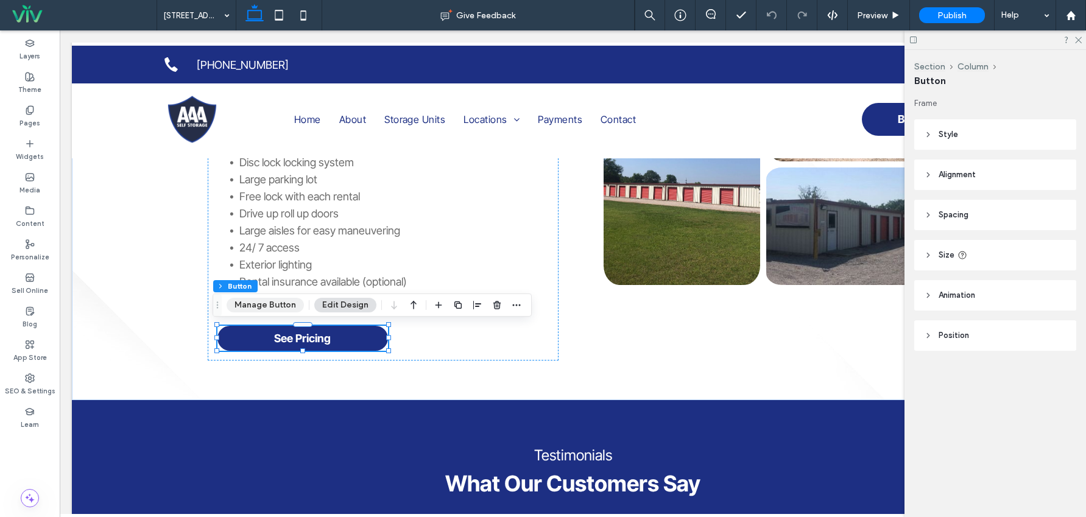
click at [256, 308] on button "Manage Button" at bounding box center [265, 305] width 77 height 15
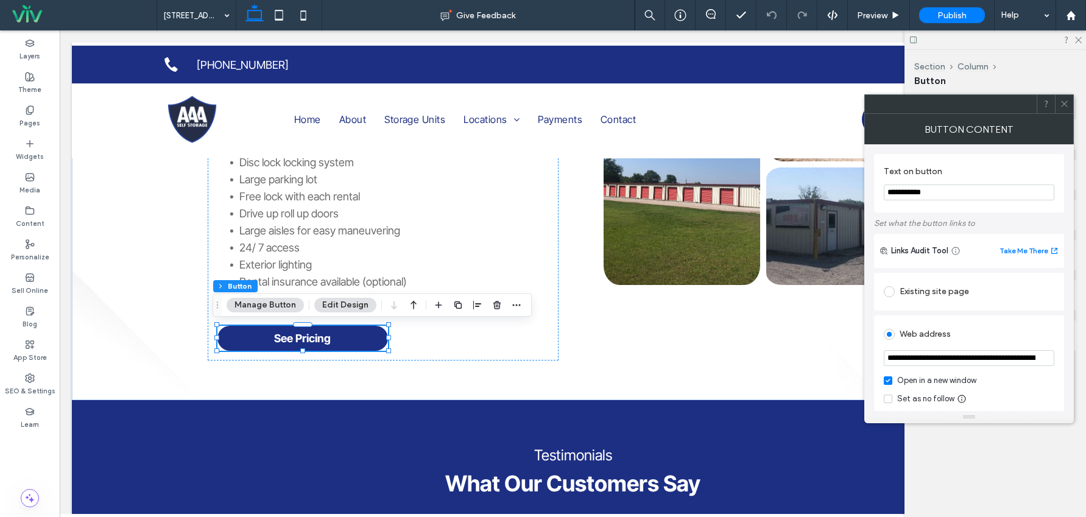
click at [952, 193] on input "**********" at bounding box center [969, 193] width 171 height 16
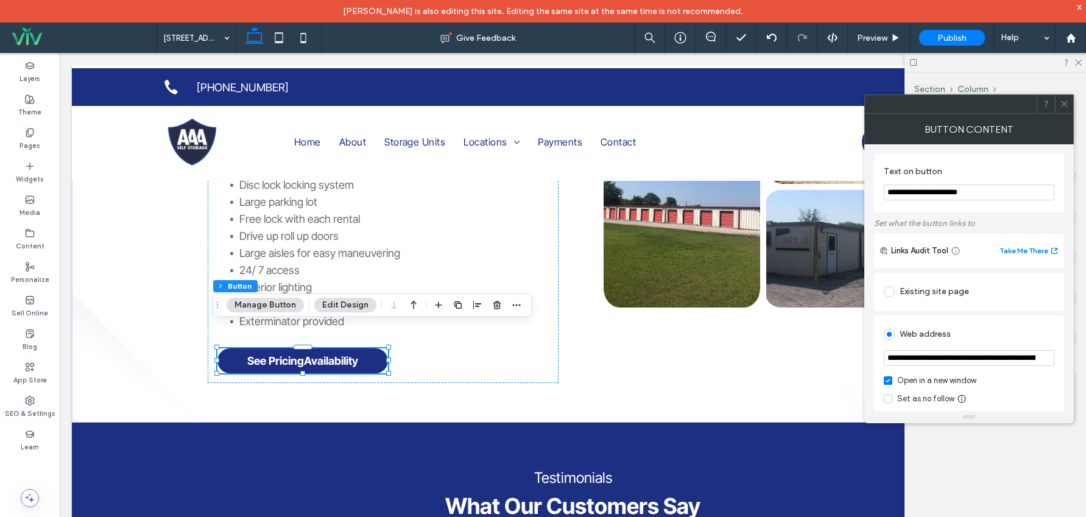
click at [930, 191] on input "**********" at bounding box center [969, 193] width 171 height 16
type input "**********"
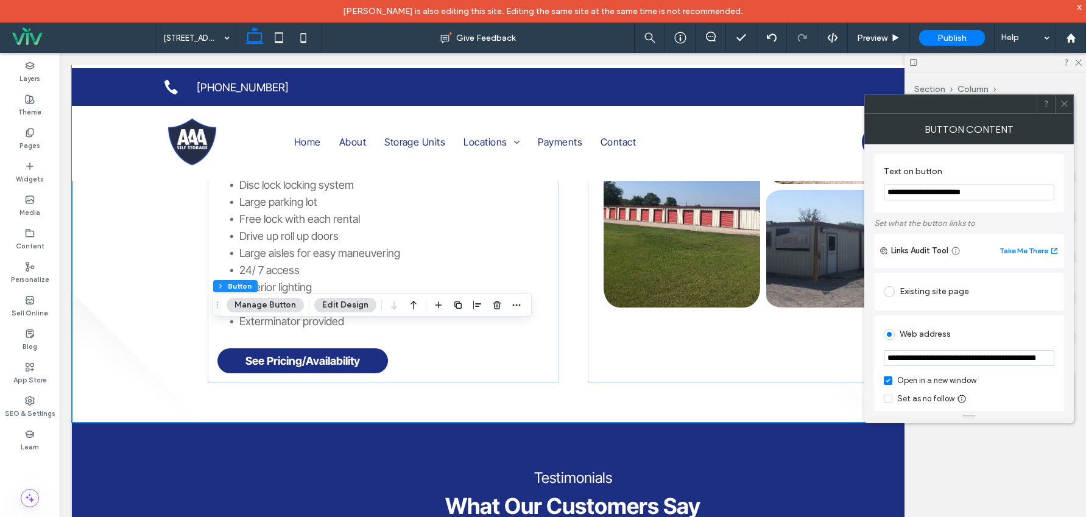
click at [754, 419] on div at bounding box center [568, 422] width 993 height 6
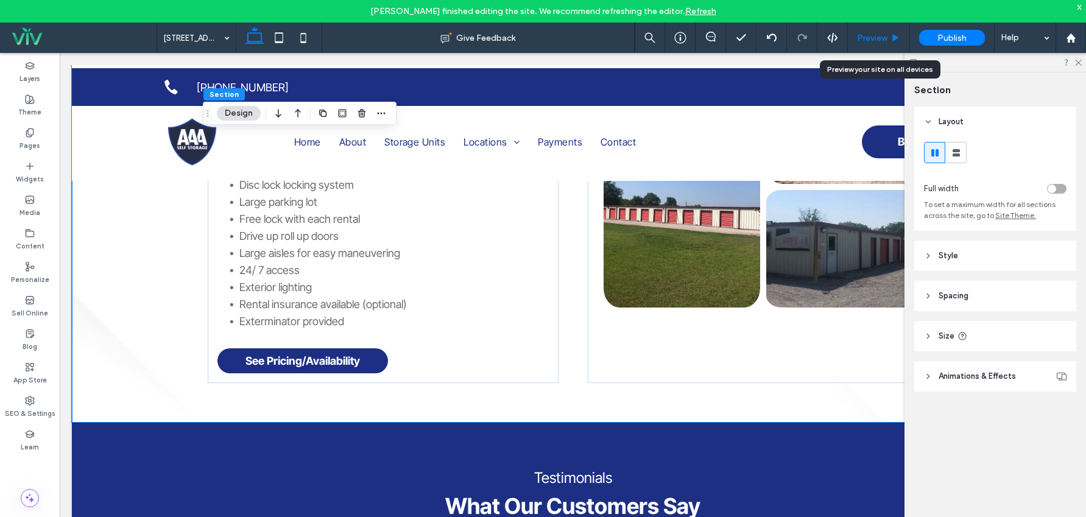
click at [886, 40] on span "Preview" at bounding box center [872, 38] width 30 height 10
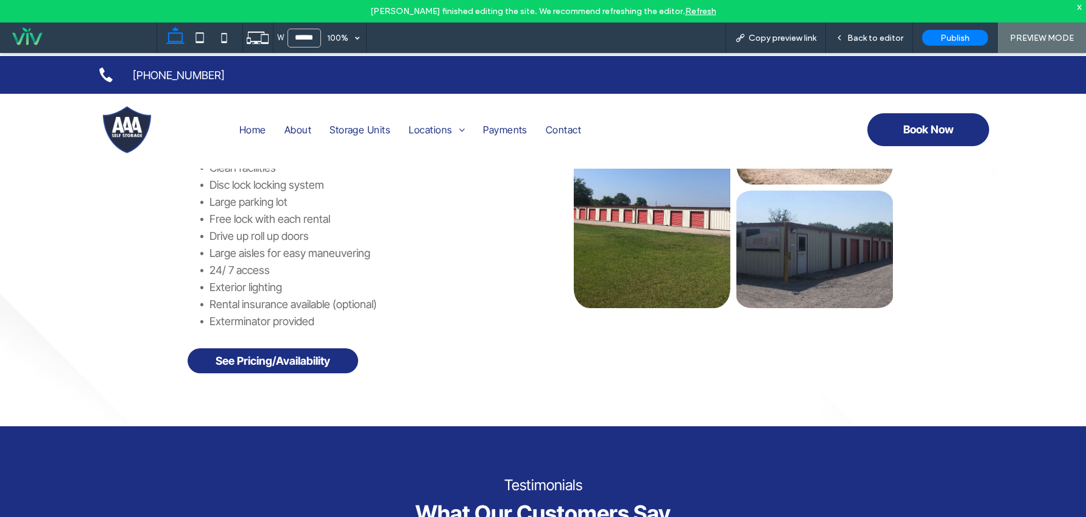
scroll to position [189, 0]
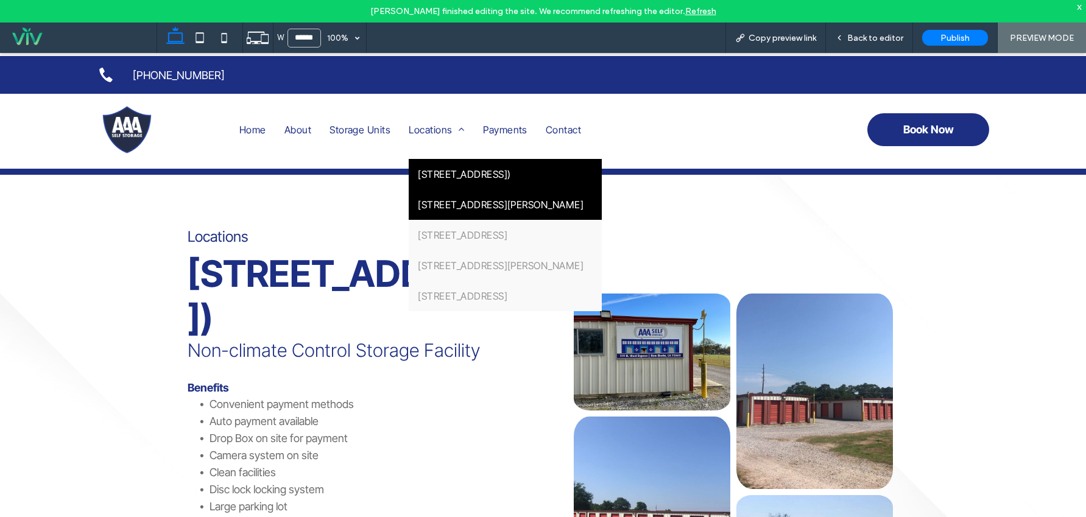
click at [433, 202] on span "713 Weldon Street" at bounding box center [501, 205] width 166 height 12
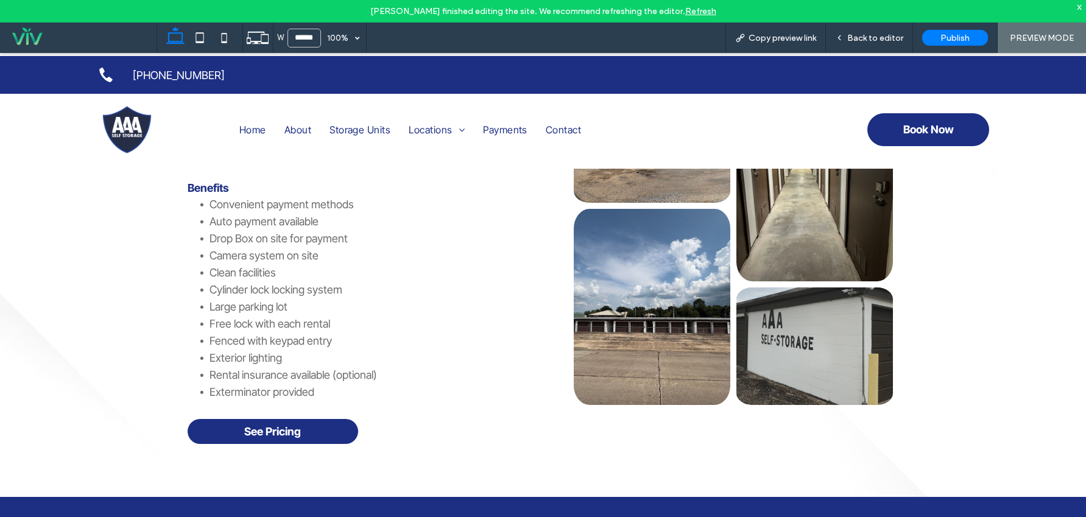
scroll to position [366, 0]
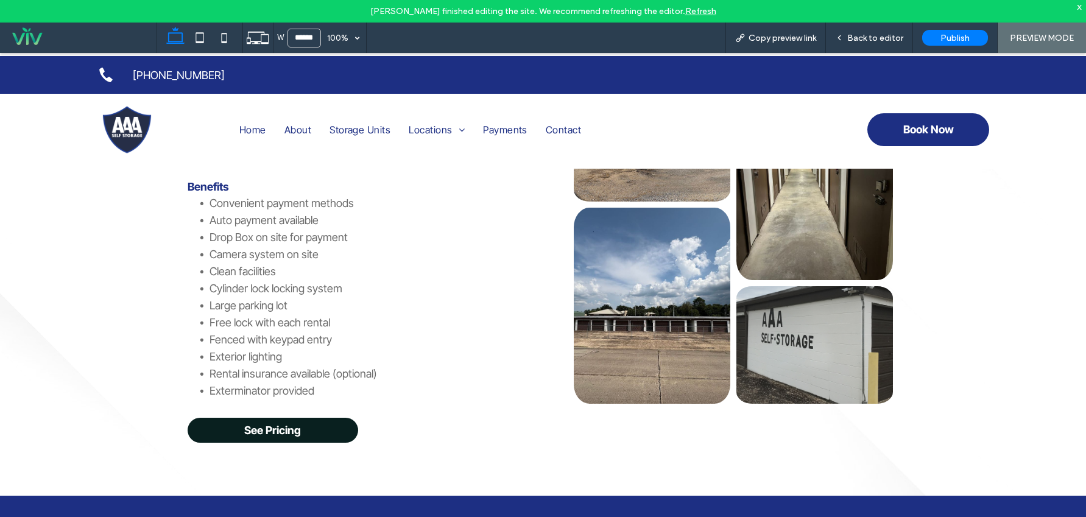
click at [297, 418] on link "See Pricing" at bounding box center [273, 430] width 171 height 25
click at [885, 33] on span "Back to editor" at bounding box center [875, 38] width 56 height 10
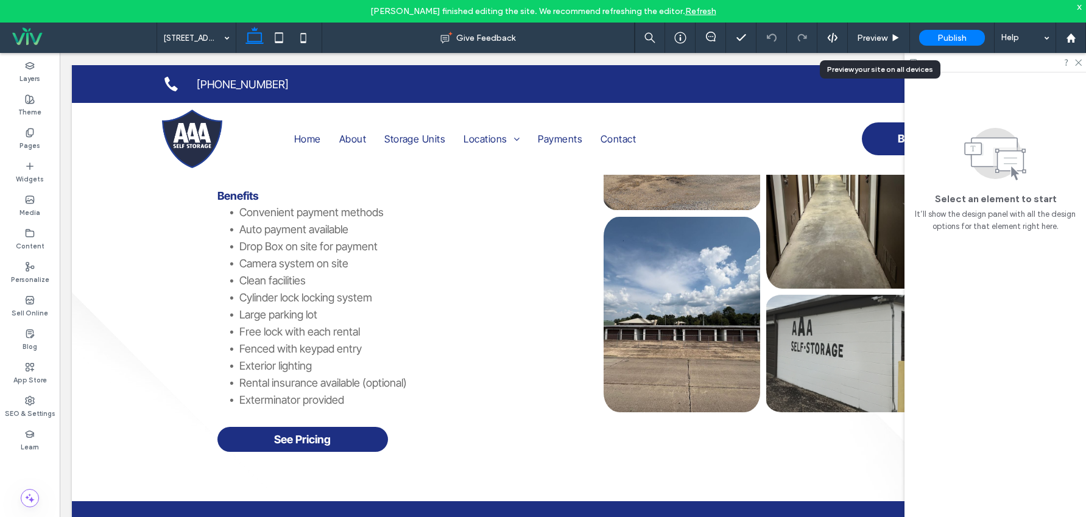
scroll to position [381, 0]
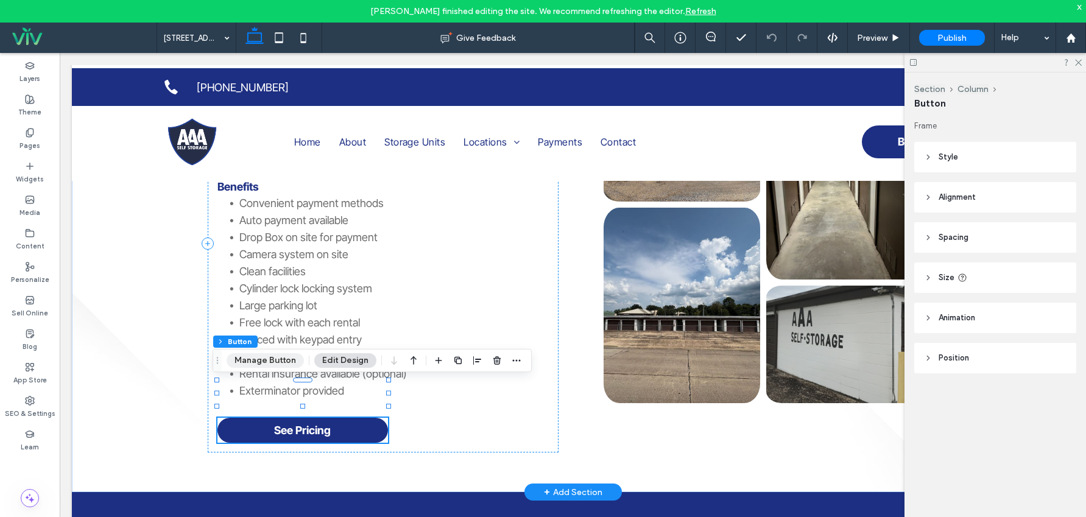
click at [270, 360] on button "Manage Button" at bounding box center [265, 360] width 77 height 15
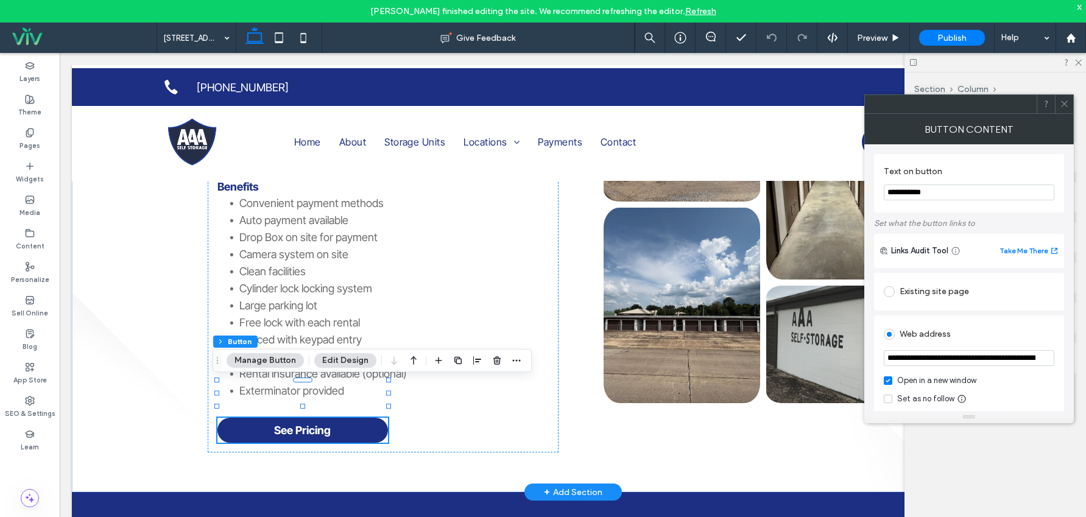
click at [943, 186] on input "**********" at bounding box center [969, 193] width 171 height 16
type input "**********"
click at [819, 417] on div "Locations 713 Weldon Street Non-climate Control Storage Facility Benefits Conve…" at bounding box center [573, 244] width 731 height 498
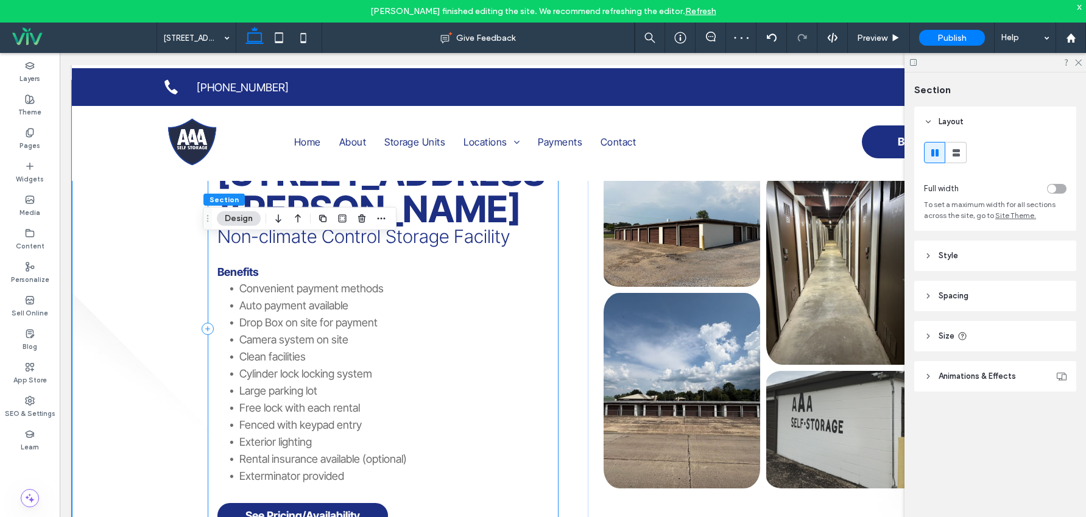
scroll to position [137, 0]
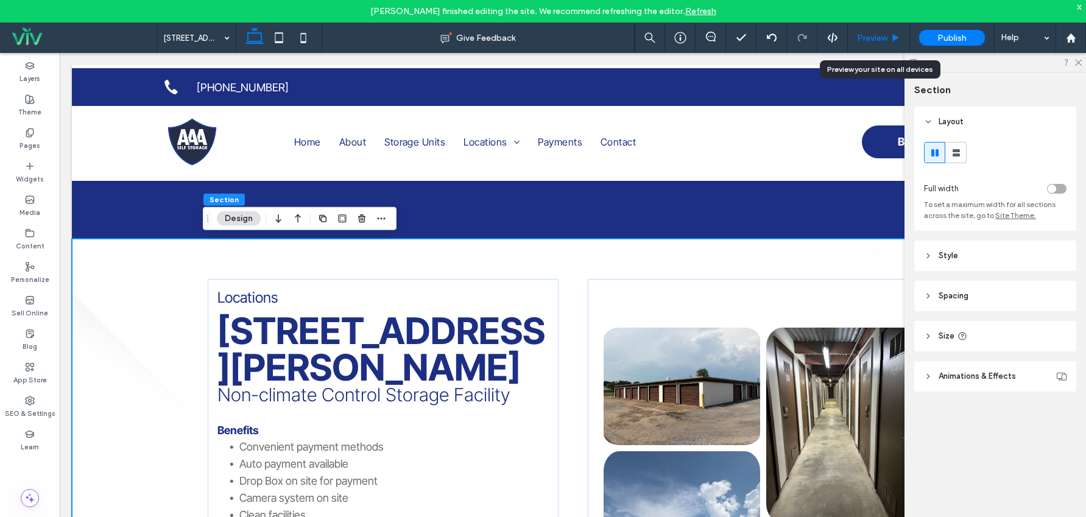
click at [866, 32] on div "Preview" at bounding box center [879, 38] width 62 height 30
click at [870, 38] on span "Preview" at bounding box center [872, 38] width 30 height 10
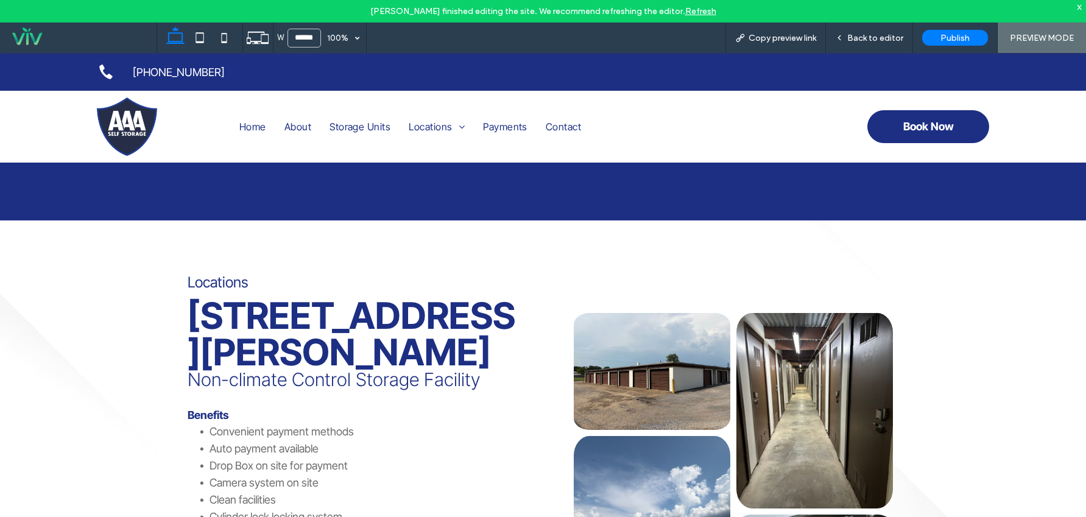
scroll to position [128, 0]
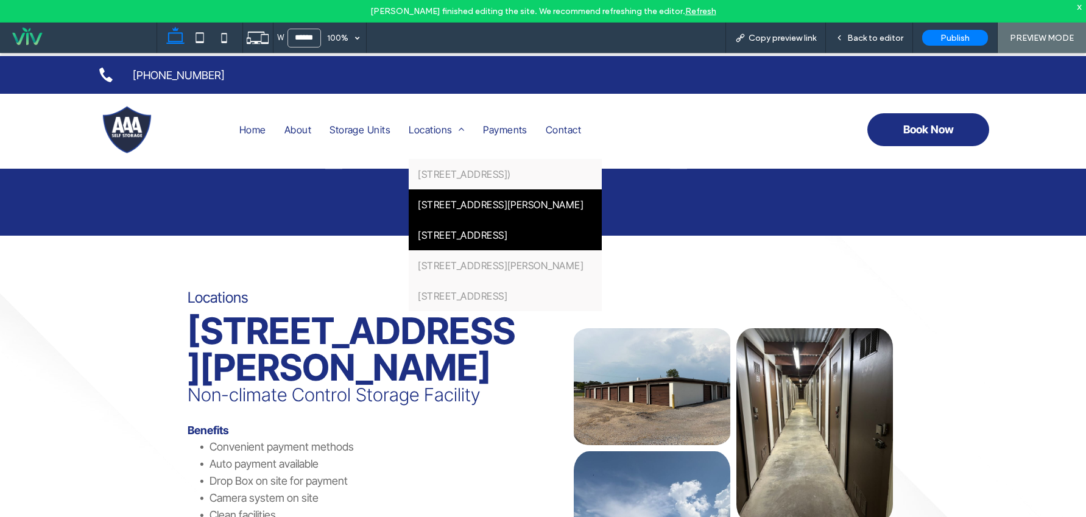
click at [451, 235] on span "215 North Lasalle Street" at bounding box center [463, 235] width 90 height 12
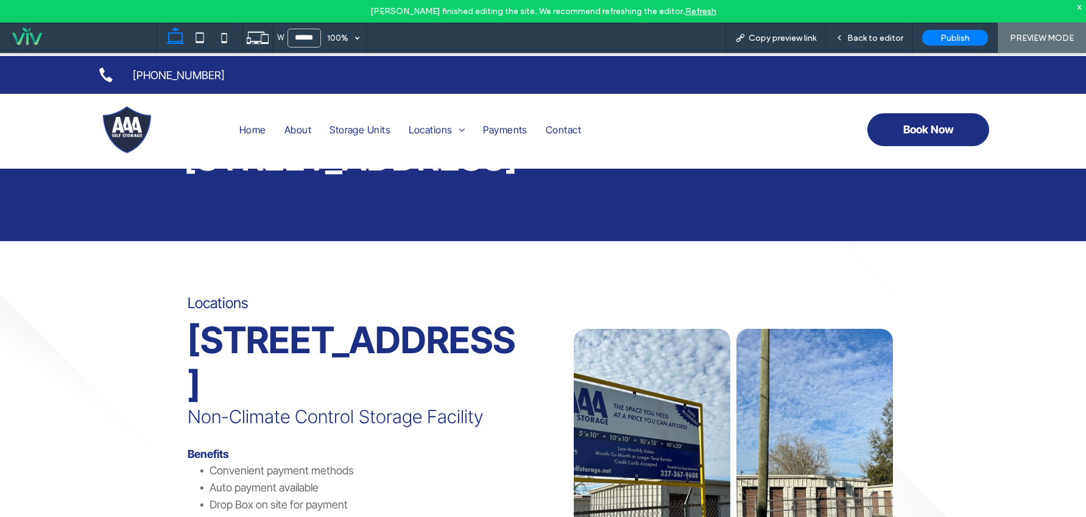
scroll to position [311, 0]
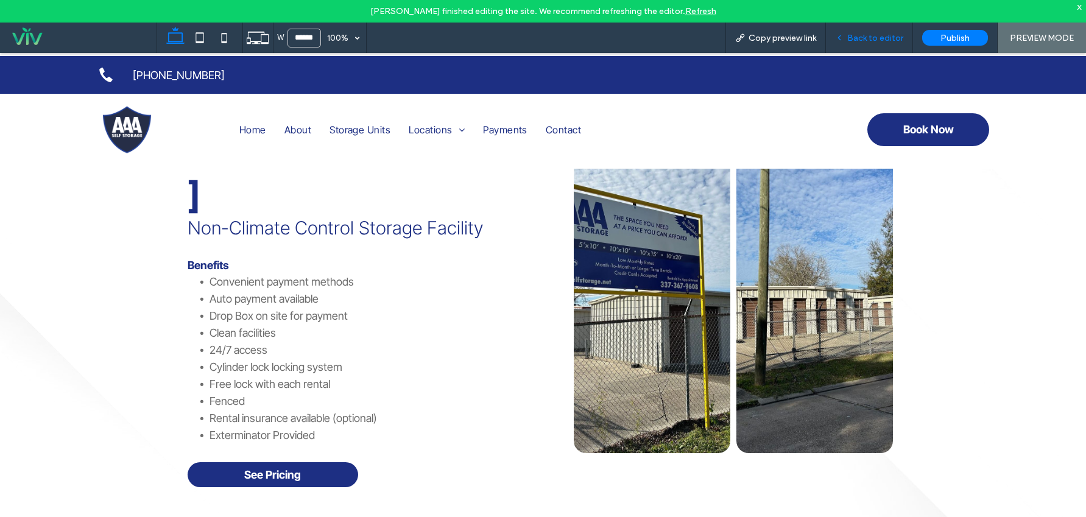
click at [872, 35] on span "Back to editor" at bounding box center [875, 38] width 56 height 10
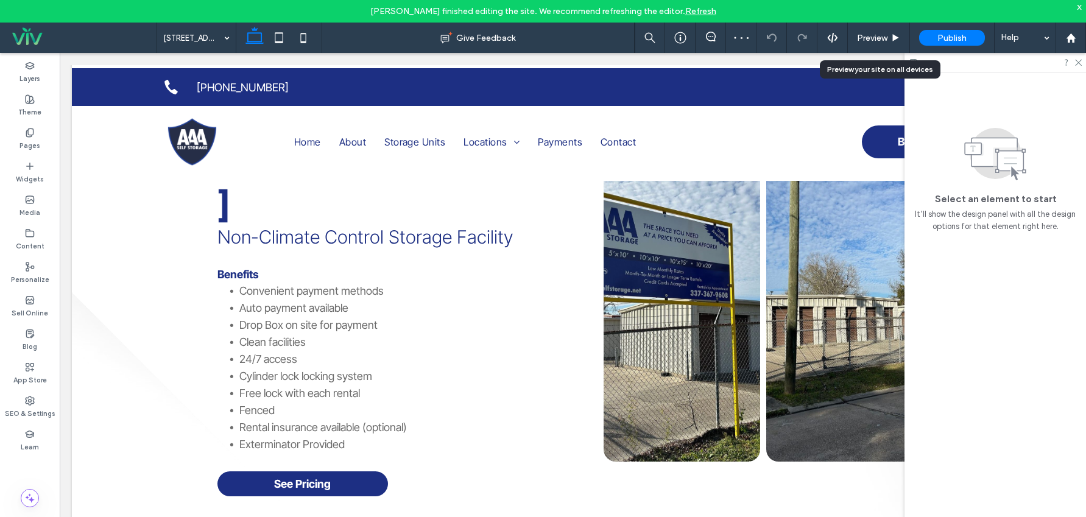
scroll to position [323, 0]
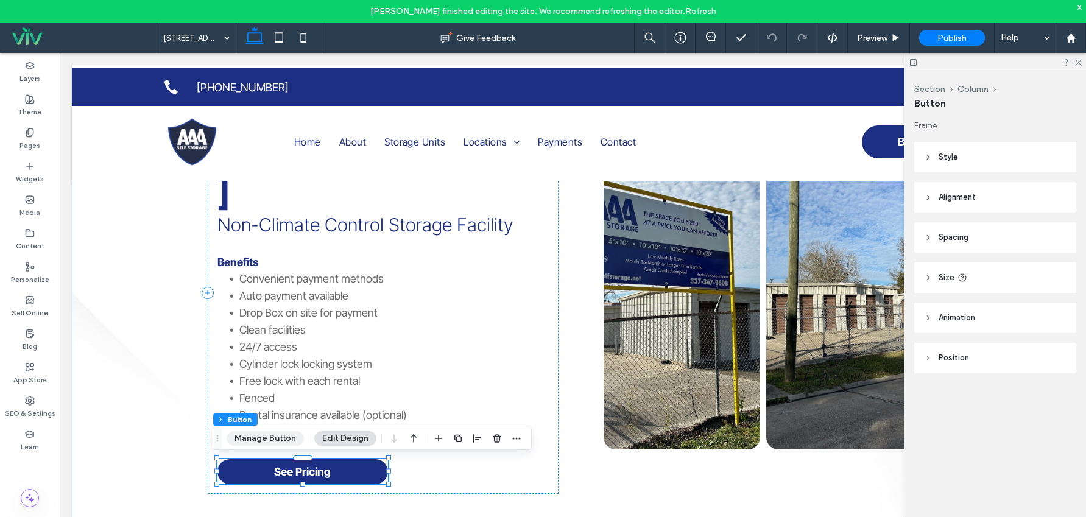
click at [266, 439] on button "Manage Button" at bounding box center [265, 438] width 77 height 15
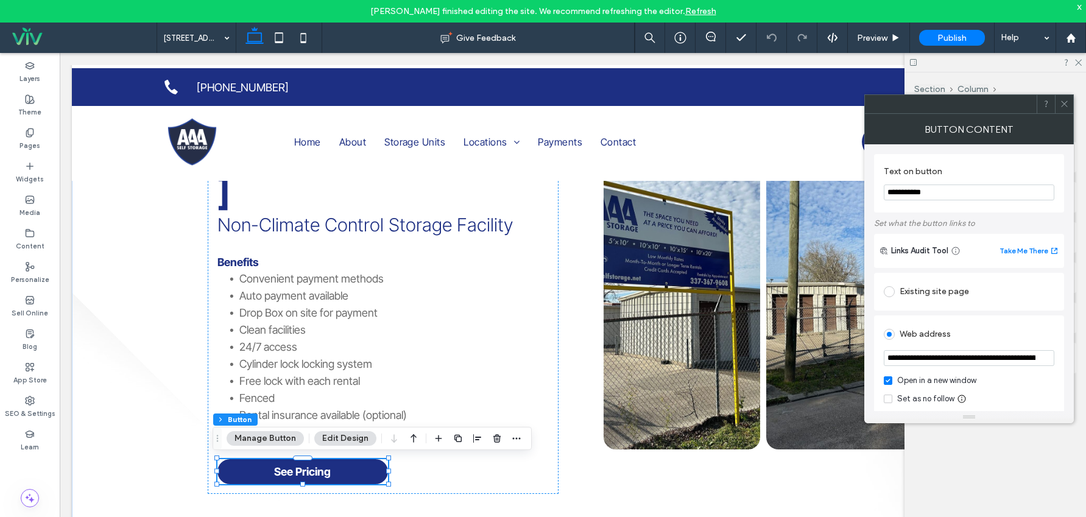
click at [934, 196] on input "**********" at bounding box center [969, 193] width 171 height 16
type input "**********"
click at [957, 499] on div "Section Column Button Frame Style Primary Secondary Select Layout Button style …" at bounding box center [996, 305] width 182 height 467
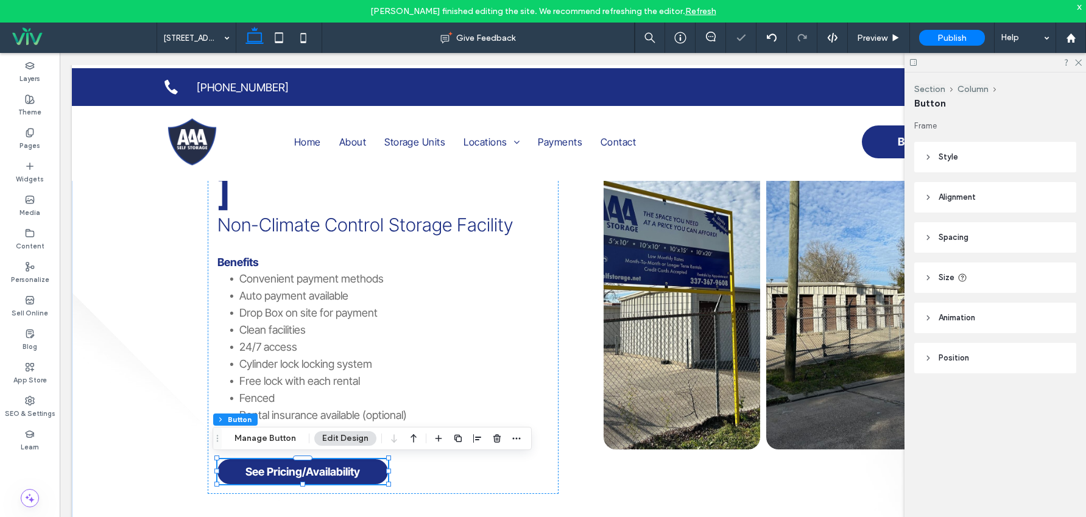
click at [1081, 66] on div at bounding box center [996, 62] width 182 height 19
click at [879, 39] on span "Preview" at bounding box center [872, 38] width 30 height 10
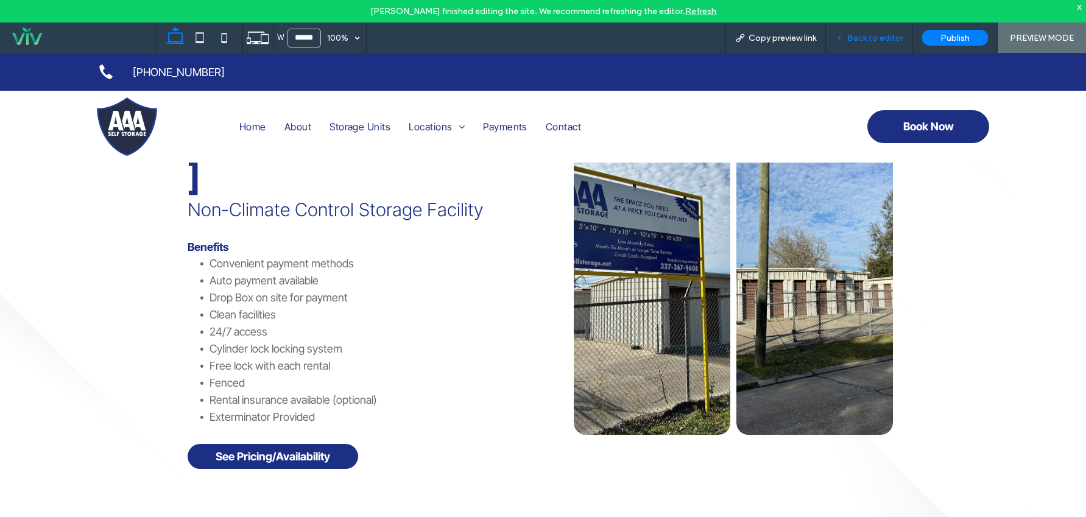
scroll to position [311, 0]
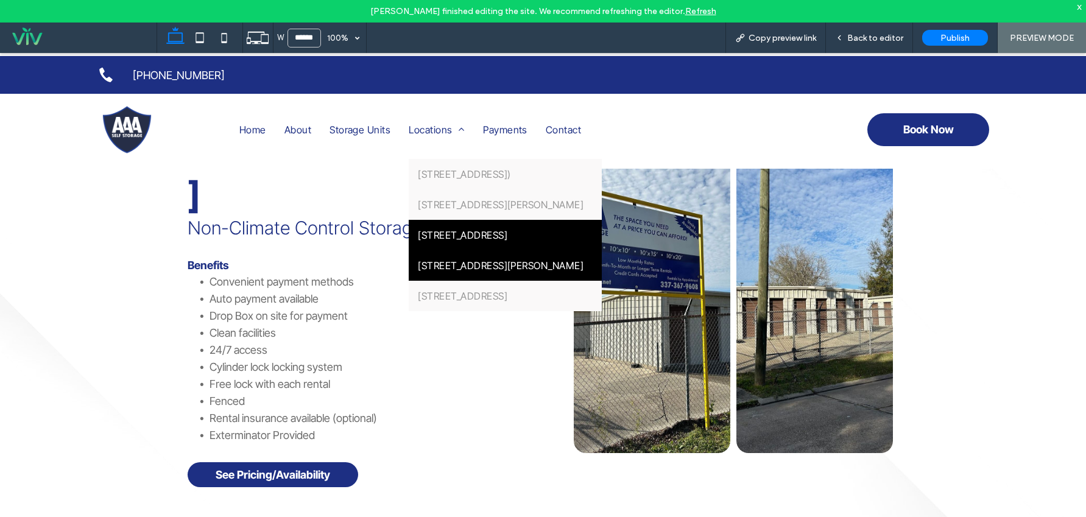
click at [444, 277] on link "429 West St. Peter St." at bounding box center [505, 265] width 193 height 30
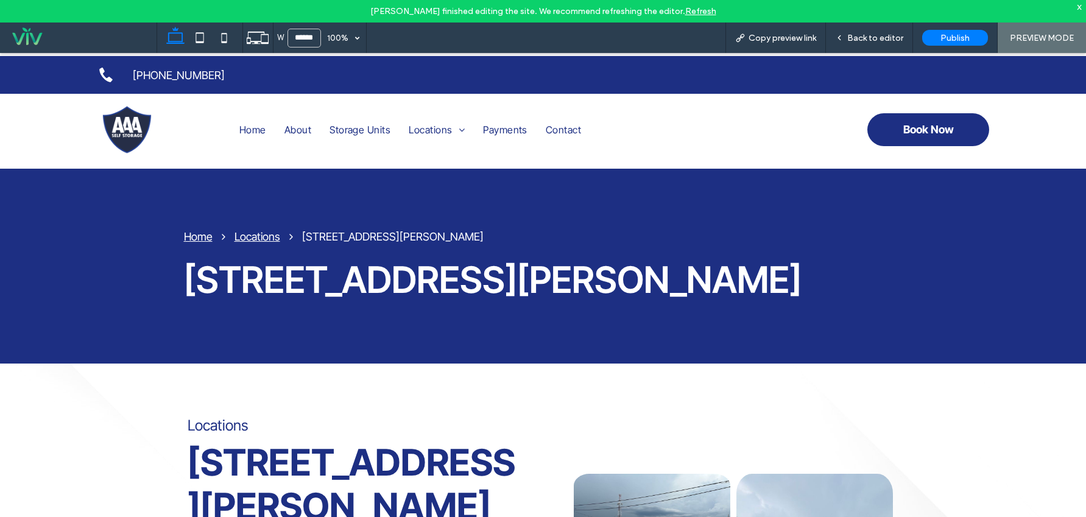
scroll to position [372, 0]
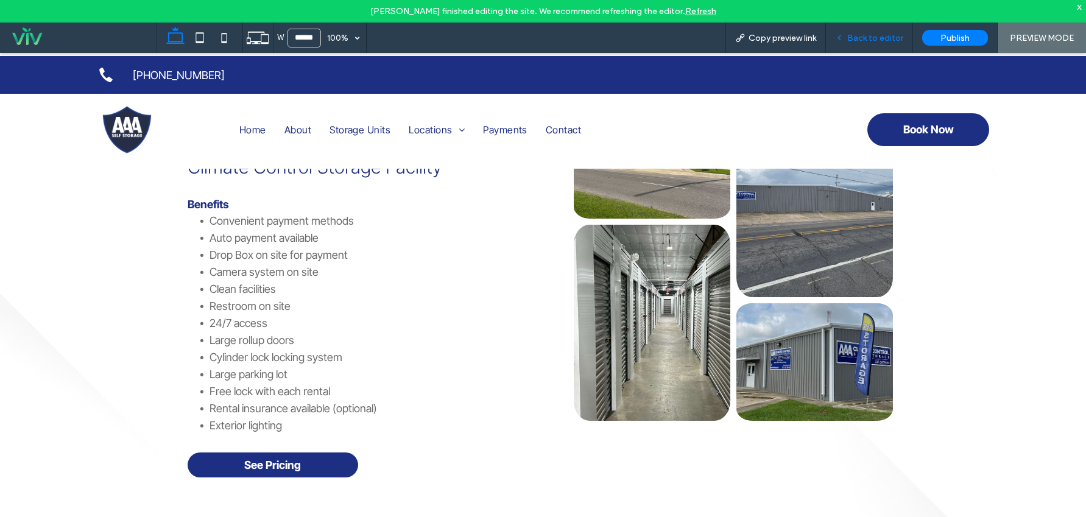
click at [876, 30] on div "Back to editor" at bounding box center [869, 38] width 87 height 30
click at [868, 37] on span "Back to editor" at bounding box center [875, 38] width 56 height 10
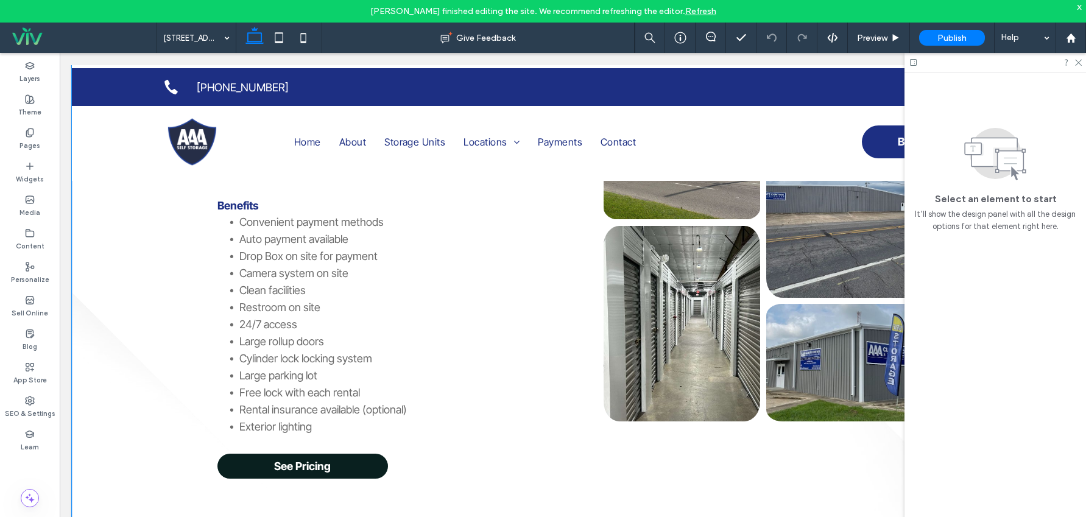
scroll to position [381, 0]
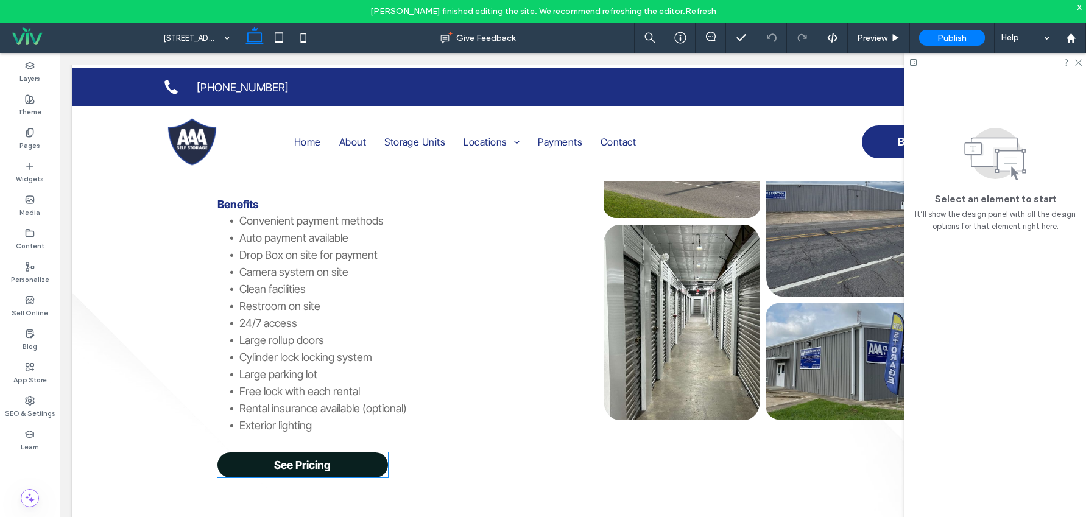
click at [336, 475] on link "See Pricing" at bounding box center [302, 465] width 171 height 25
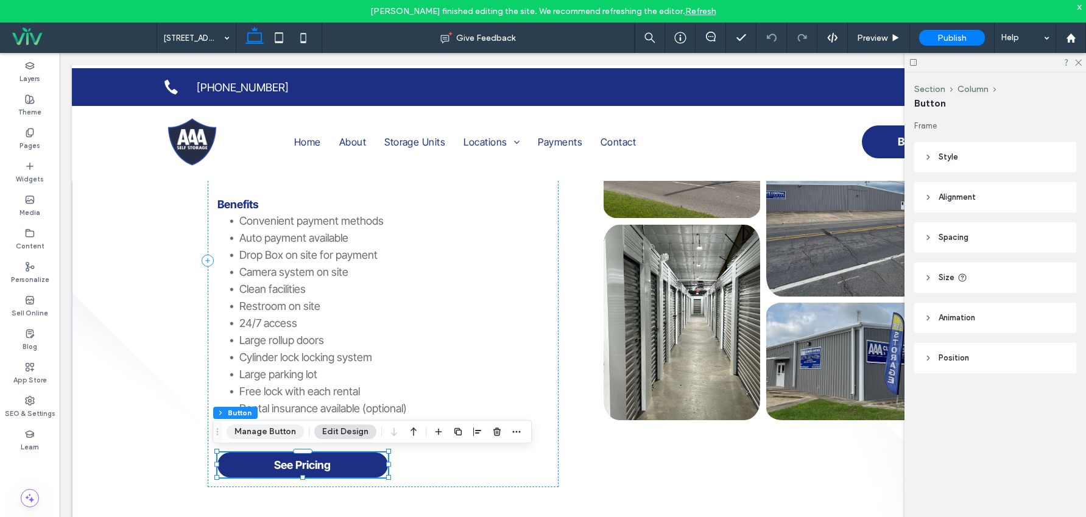
click at [247, 429] on button "Manage Button" at bounding box center [265, 432] width 77 height 15
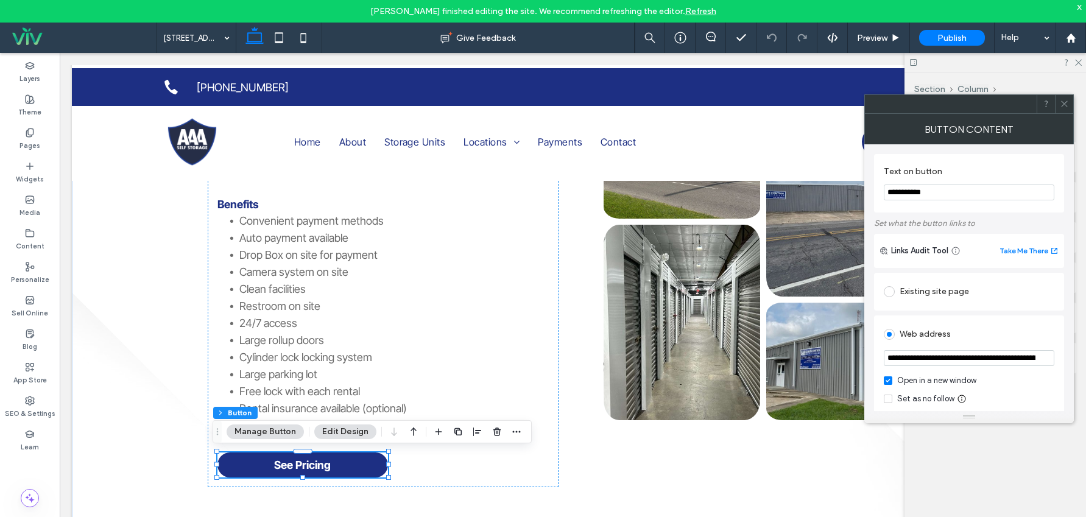
click at [959, 193] on input "**********" at bounding box center [969, 193] width 171 height 16
type input "**********"
click at [1065, 104] on use at bounding box center [1064, 104] width 6 height 6
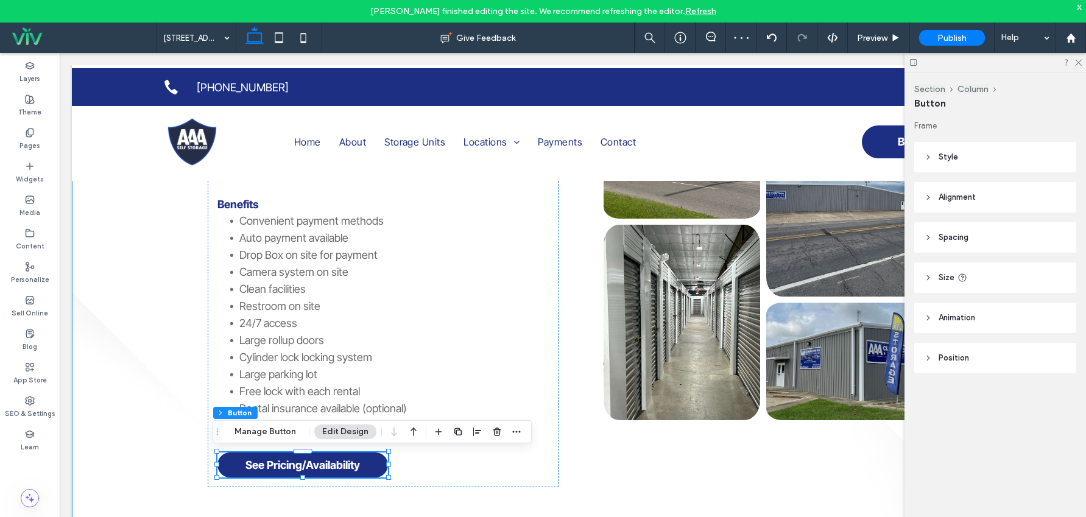
click at [897, 489] on div "Locations 429 West St. Peter Street Climate Control Storage Facility Benefits C…" at bounding box center [573, 261] width 731 height 533
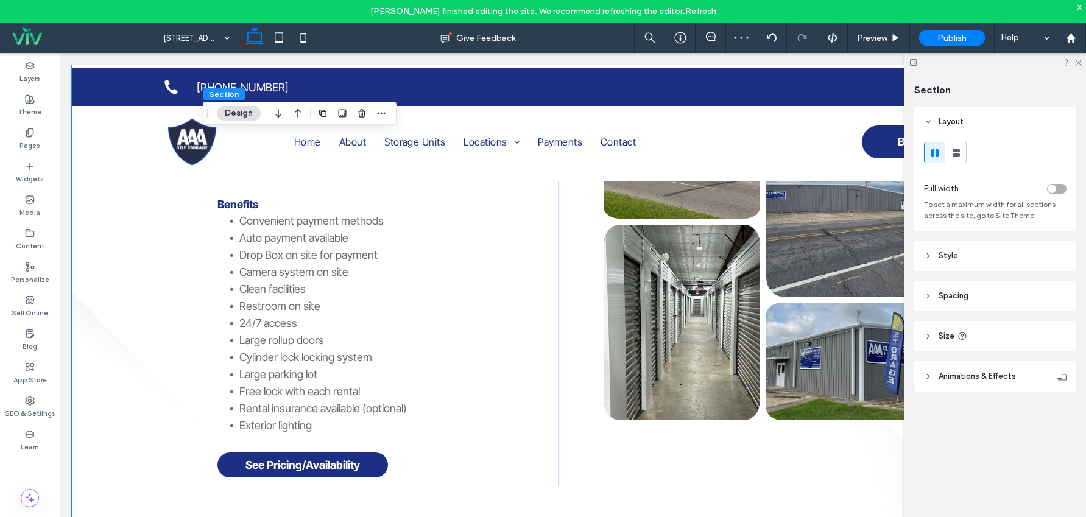
click at [1011, 461] on div "Section Layout Full width To set a maximum width for all sections across the si…" at bounding box center [996, 305] width 182 height 467
click at [1076, 61] on icon at bounding box center [1078, 62] width 8 height 8
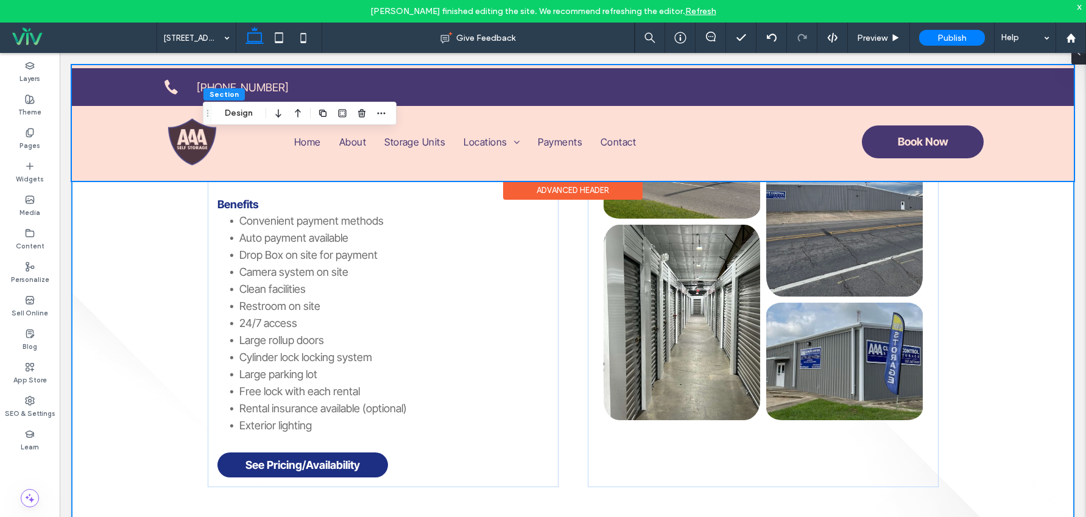
click at [504, 141] on div at bounding box center [573, 123] width 1002 height 116
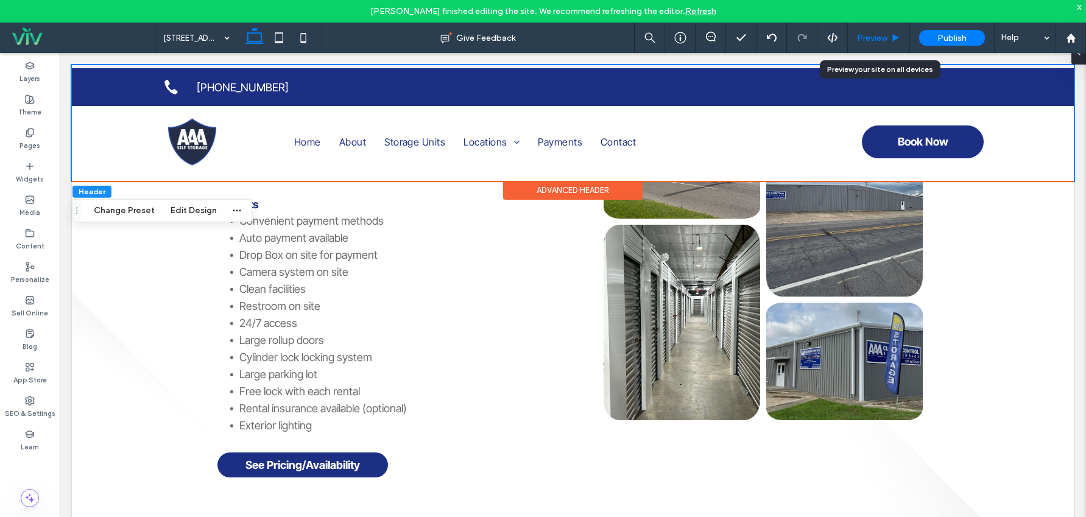
click at [871, 34] on span "Preview" at bounding box center [872, 38] width 30 height 10
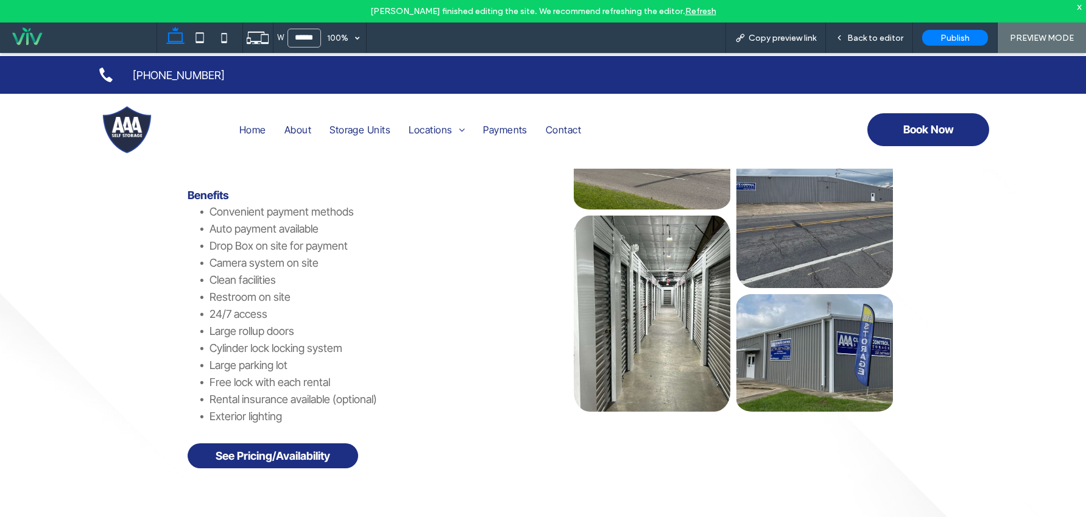
scroll to position [372, 0]
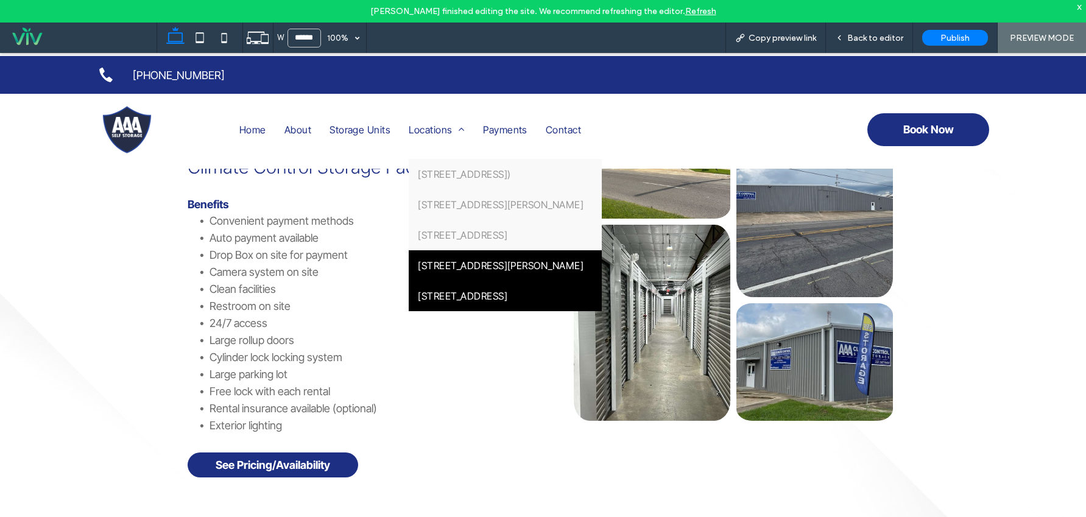
drag, startPoint x: 447, startPoint y: 297, endPoint x: 447, endPoint y: 350, distance: 53.0
click at [447, 297] on span "510 West Main Street" at bounding box center [463, 296] width 90 height 12
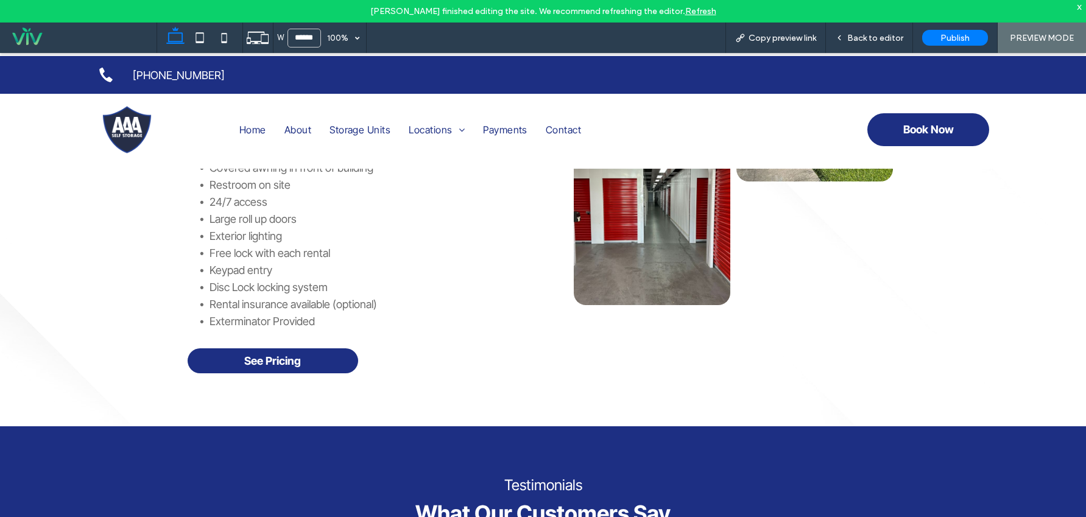
scroll to position [555, 0]
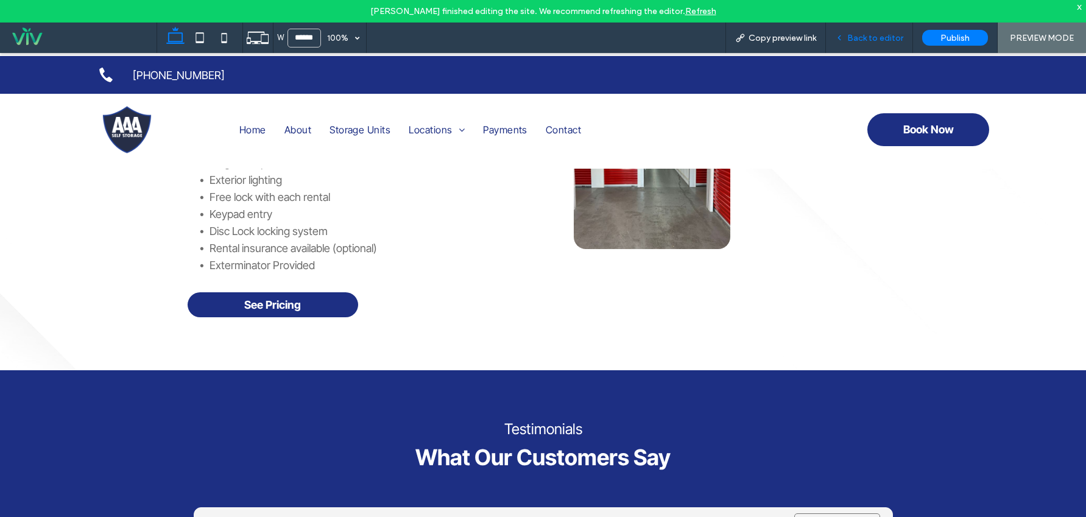
click at [858, 38] on span "Back to editor" at bounding box center [875, 38] width 56 height 10
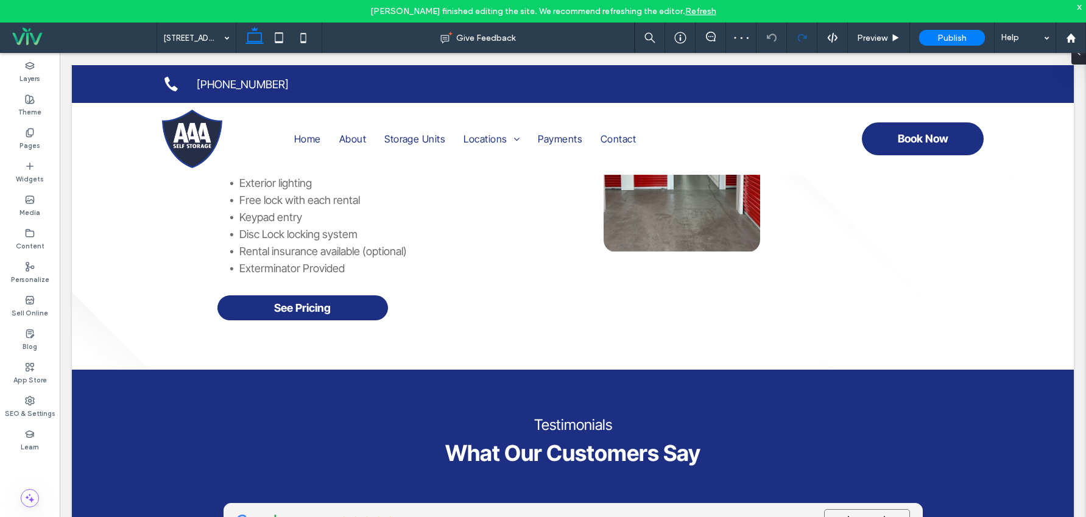
scroll to position [564, 0]
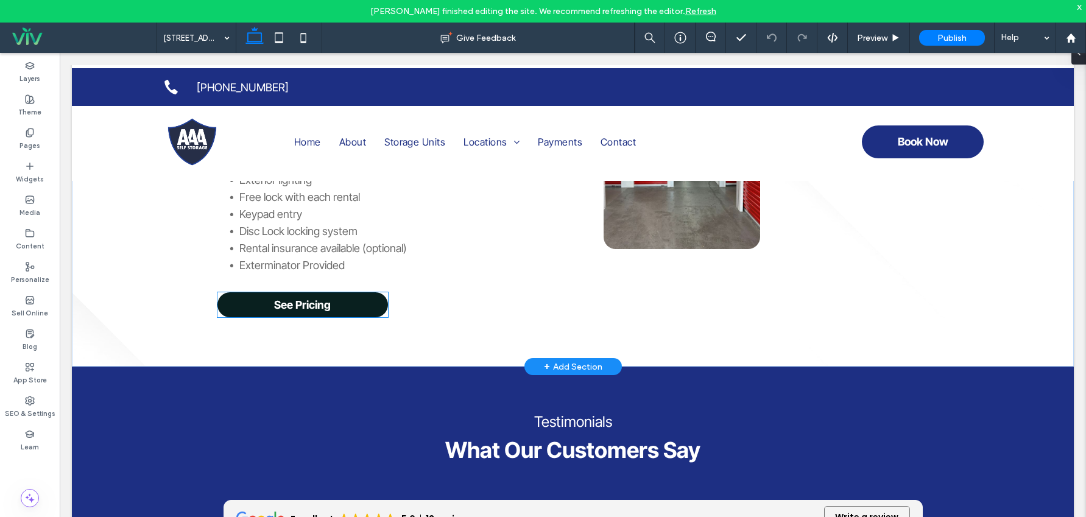
click at [315, 299] on span "See Pricing" at bounding box center [302, 305] width 57 height 13
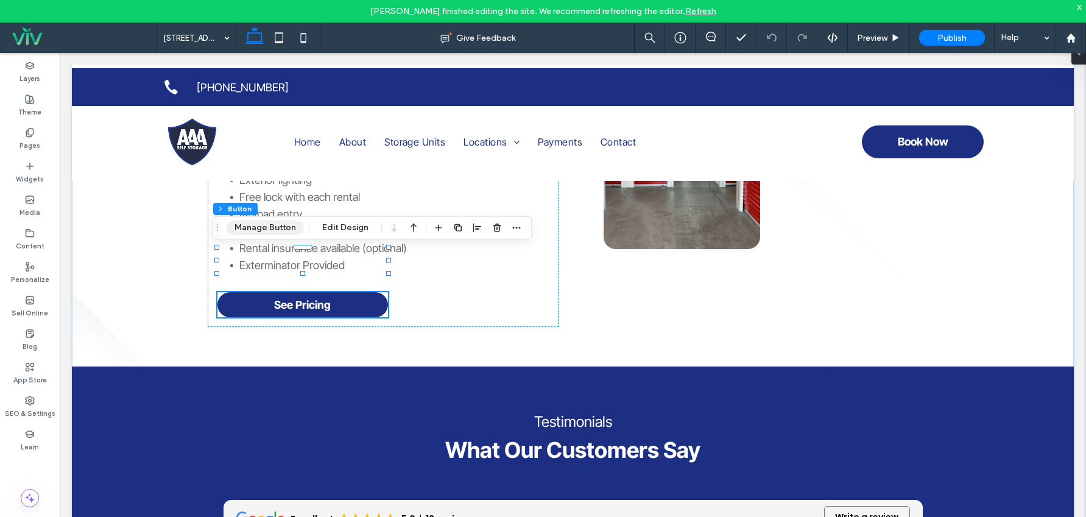
click at [240, 228] on button "Manage Button" at bounding box center [265, 228] width 77 height 15
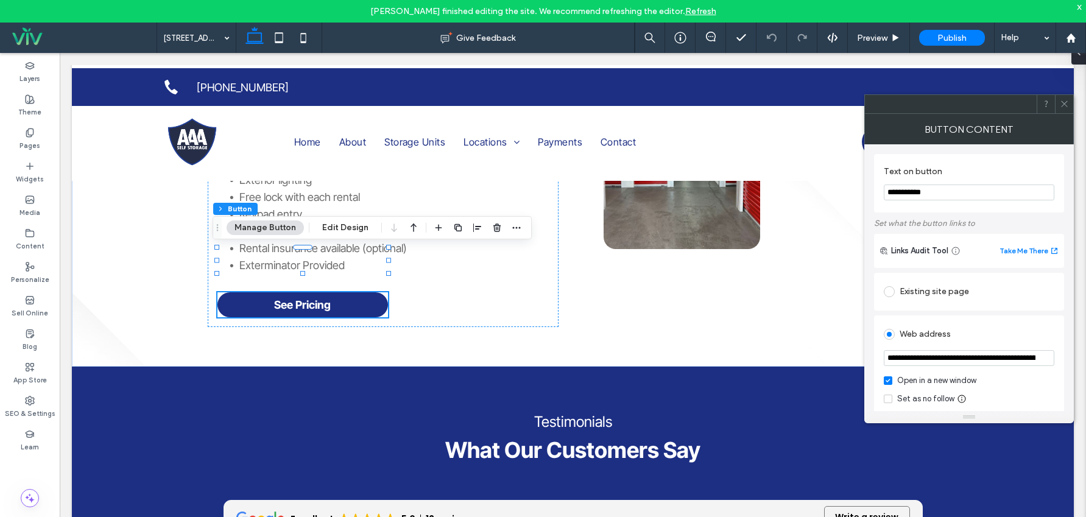
click at [936, 196] on input "**********" at bounding box center [969, 193] width 171 height 16
type input "**********"
click at [776, 313] on div "Locations 510 West Main St. Climate Control Storage Facility Benefits Convenien…" at bounding box center [573, 90] width 731 height 556
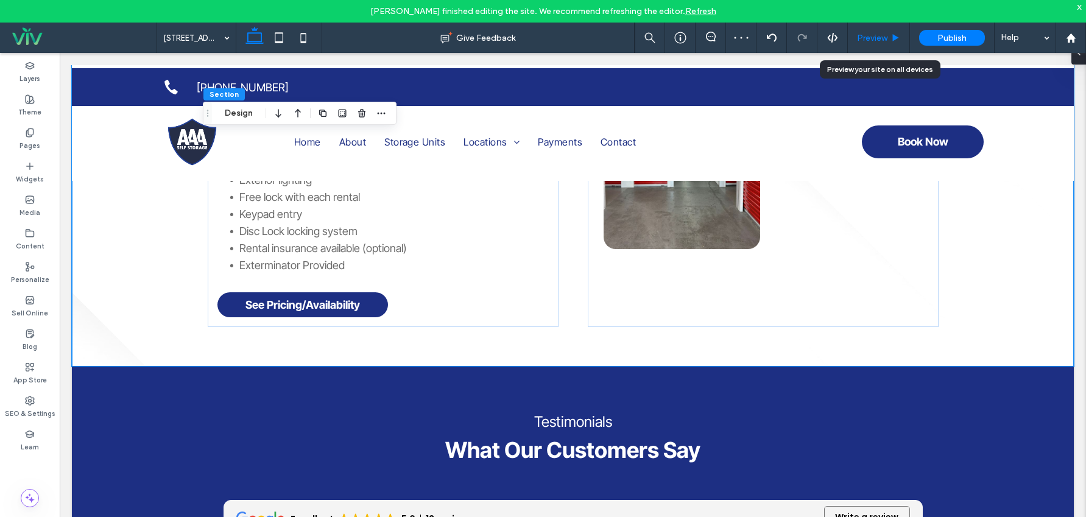
click at [865, 35] on span "Preview" at bounding box center [872, 38] width 30 height 10
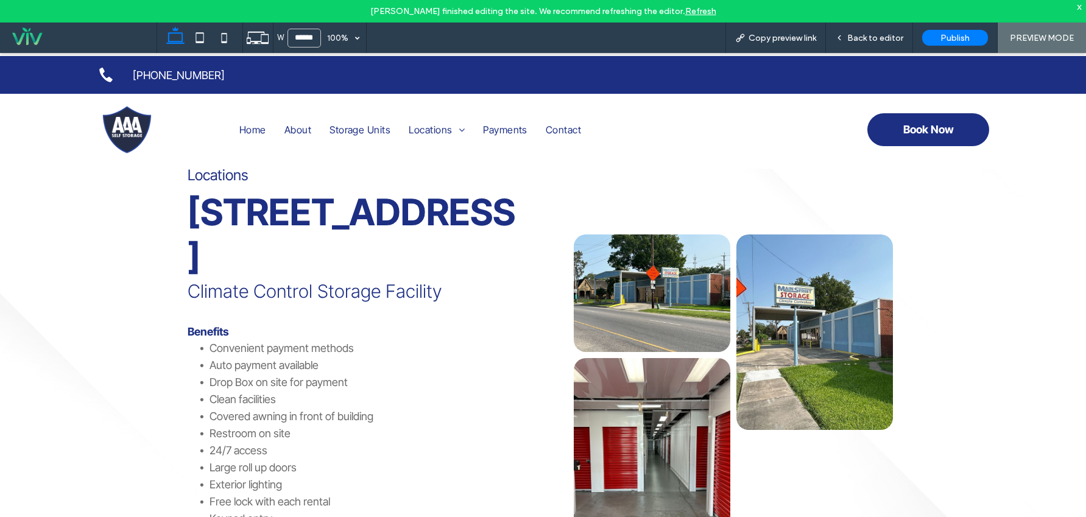
scroll to position [68, 0]
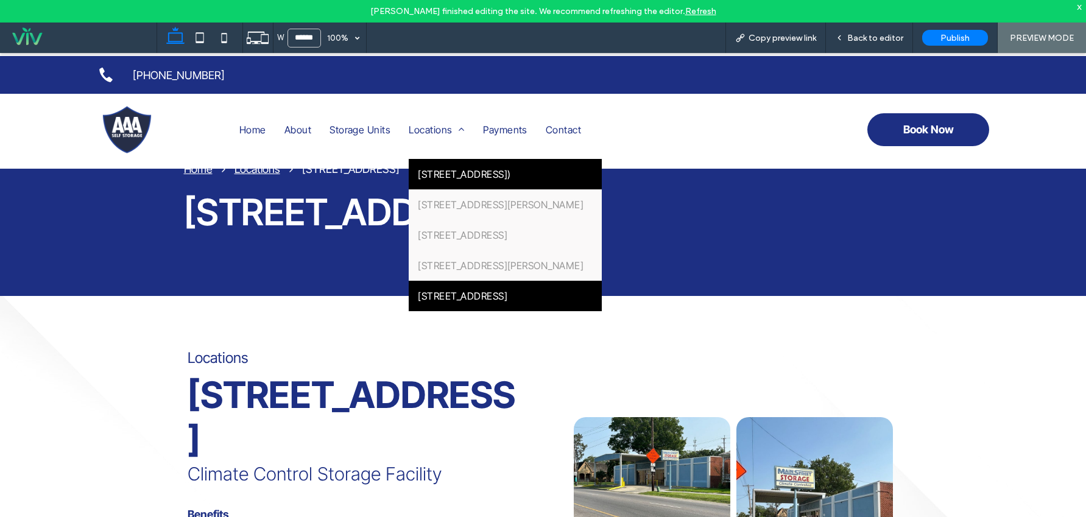
drag, startPoint x: 443, startPoint y: 223, endPoint x: 443, endPoint y: 170, distance: 53.0
click at [443, 170] on span "119 NW Bypass HWY (HWY 674)" at bounding box center [464, 174] width 93 height 12
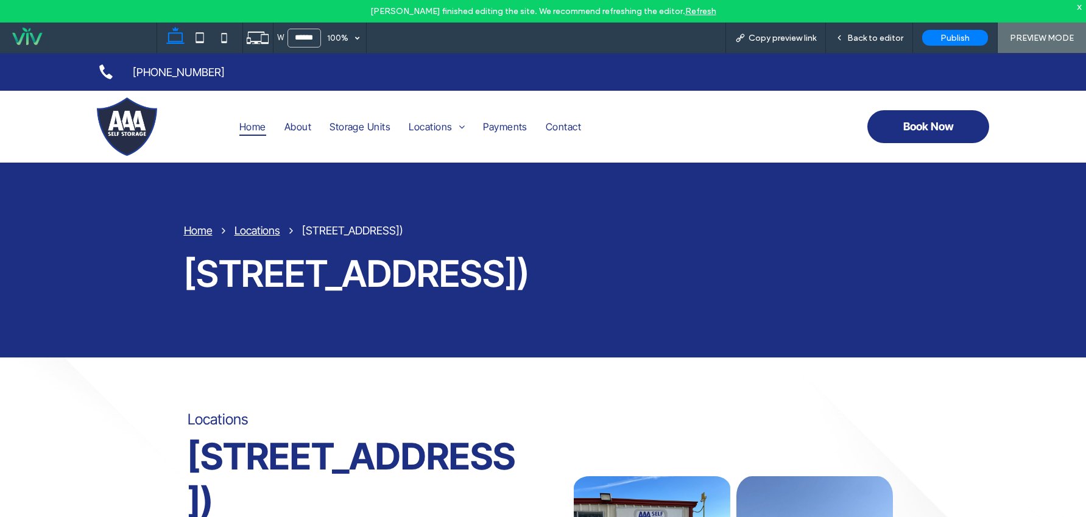
click at [232, 125] on link "Home" at bounding box center [252, 126] width 45 height 58
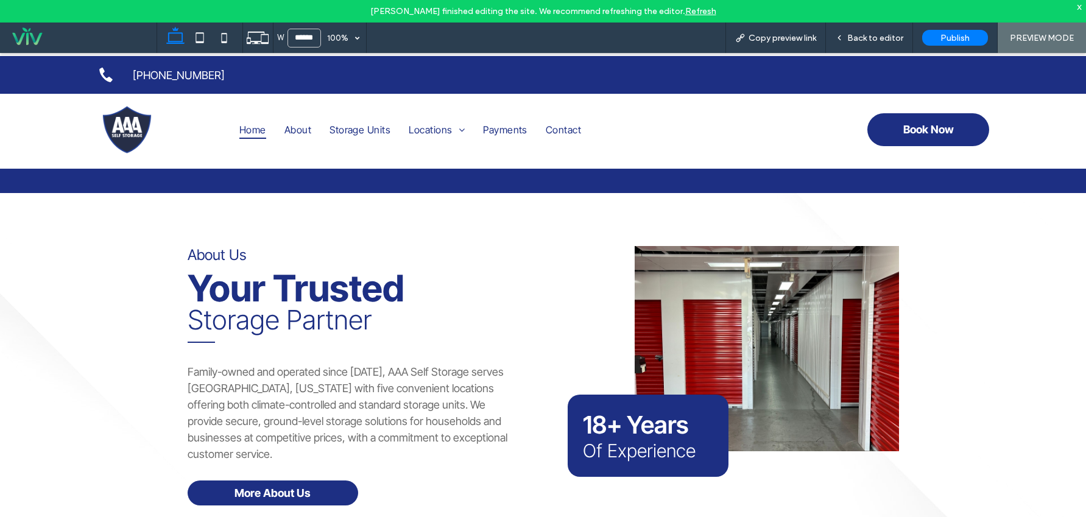
scroll to position [1097, 0]
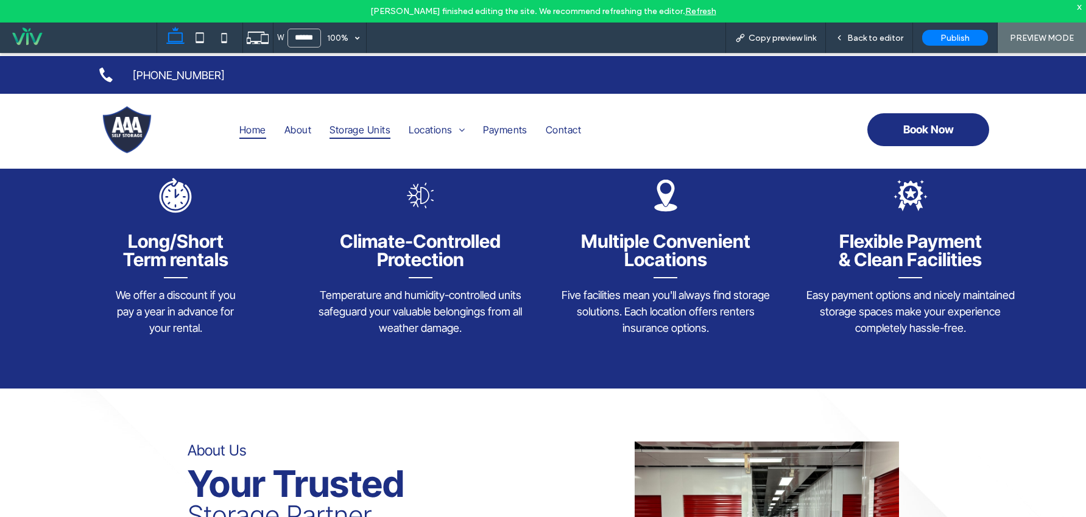
click at [350, 129] on span "Storage Units" at bounding box center [360, 130] width 61 height 18
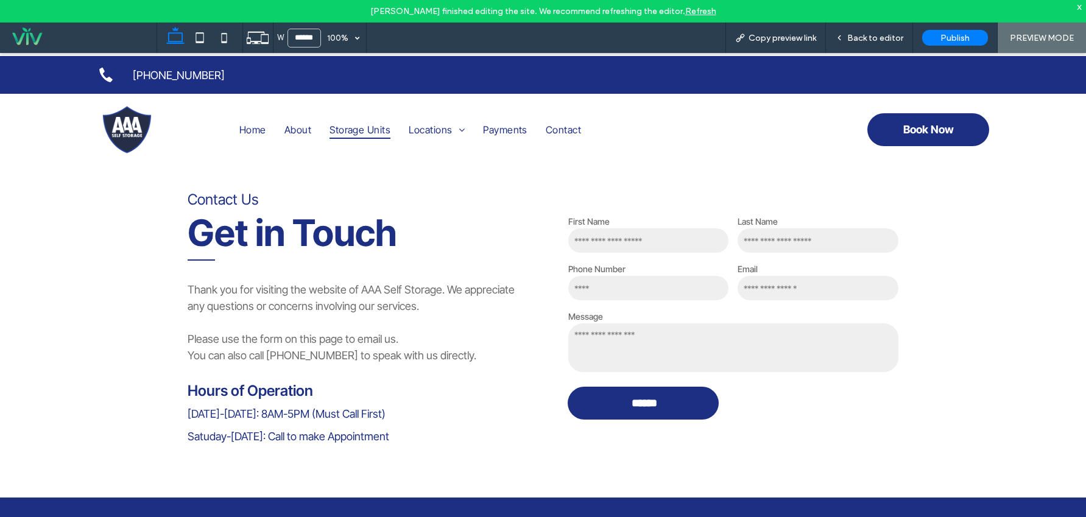
scroll to position [1779, 0]
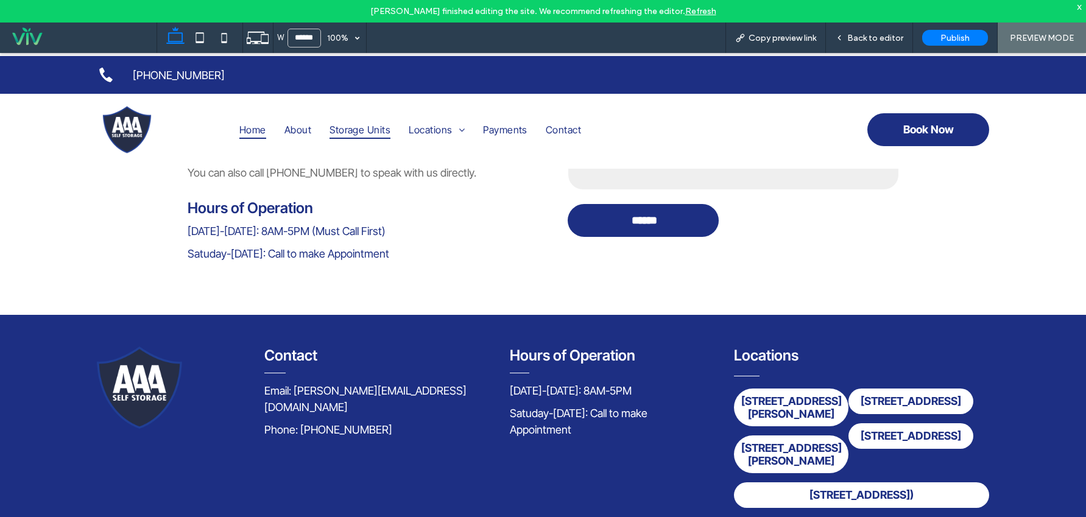
click at [252, 130] on span "Home" at bounding box center [252, 130] width 27 height 18
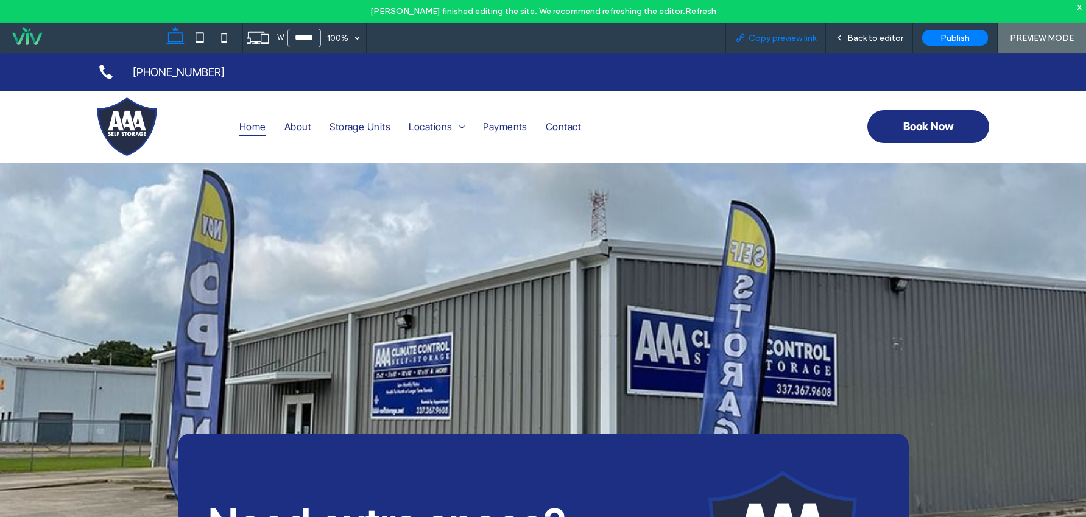
click at [781, 39] on span "Copy preview link" at bounding box center [783, 38] width 68 height 10
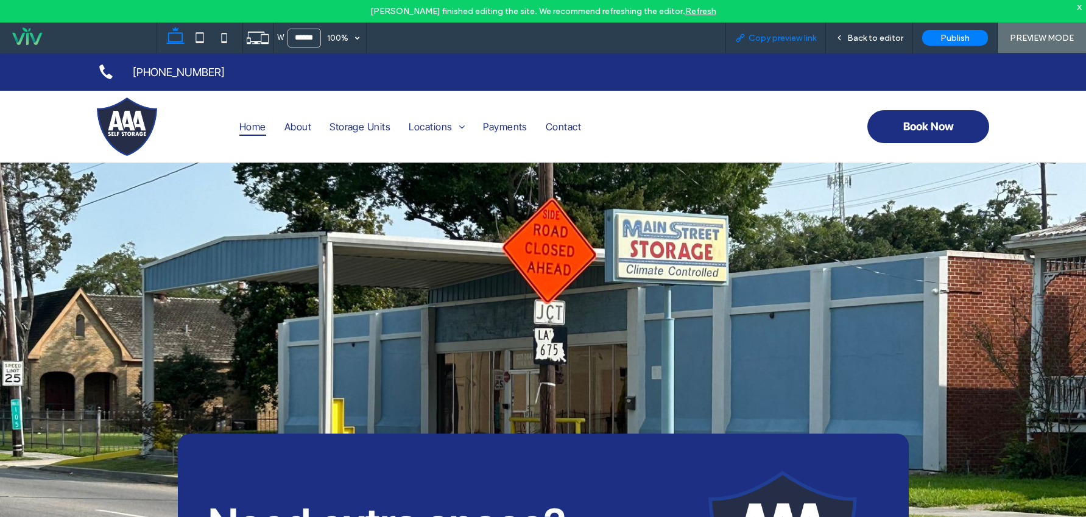
click at [783, 39] on span "Copy preview link" at bounding box center [783, 38] width 68 height 10
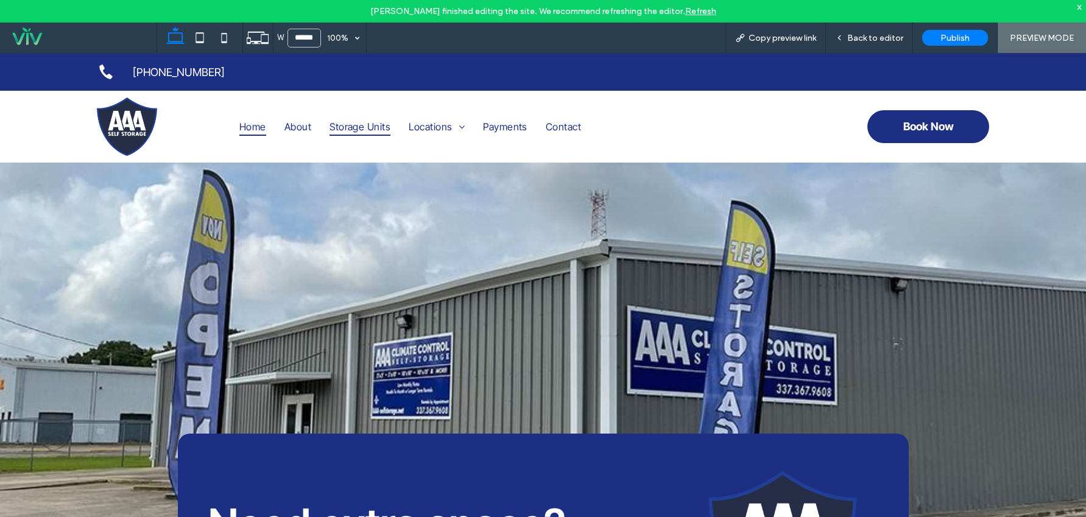
click at [361, 124] on span "Storage Units" at bounding box center [360, 127] width 61 height 18
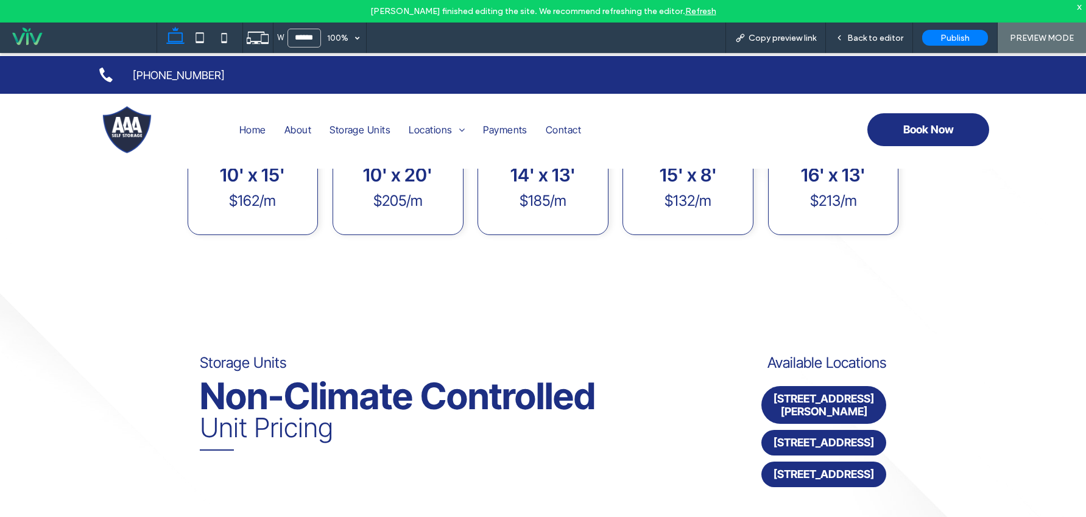
scroll to position [906, 0]
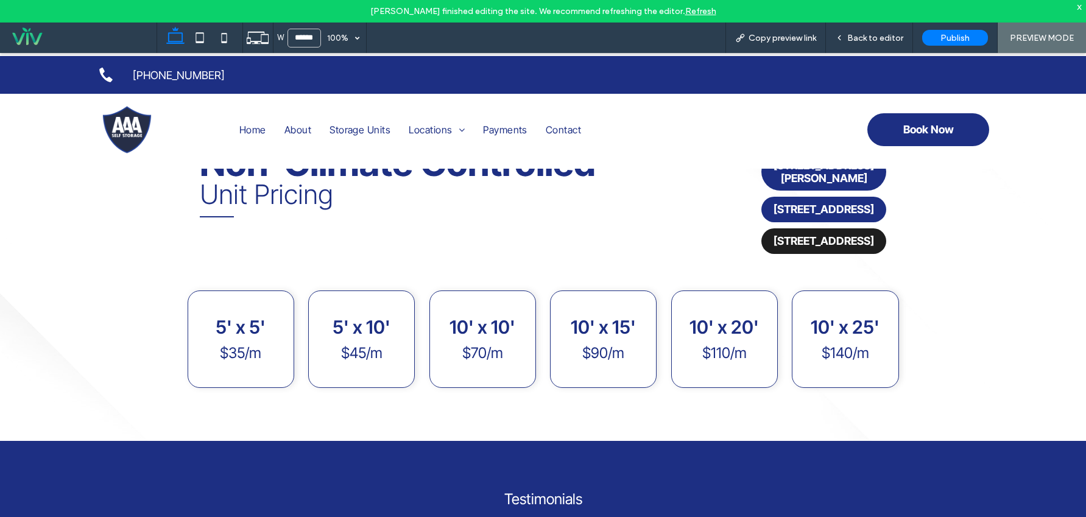
click at [807, 235] on span "215 North Lasalle St." at bounding box center [824, 241] width 101 height 13
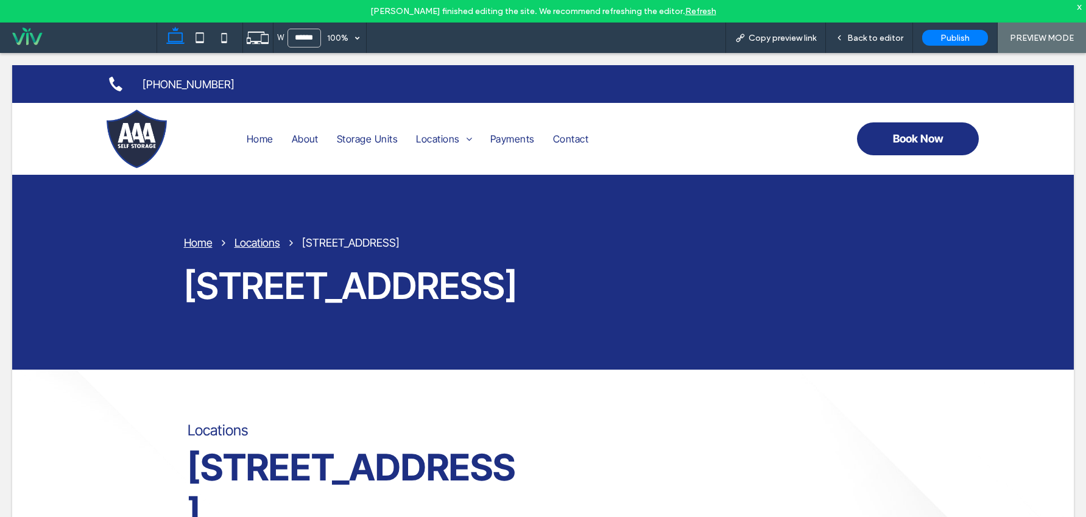
scroll to position [0, 0]
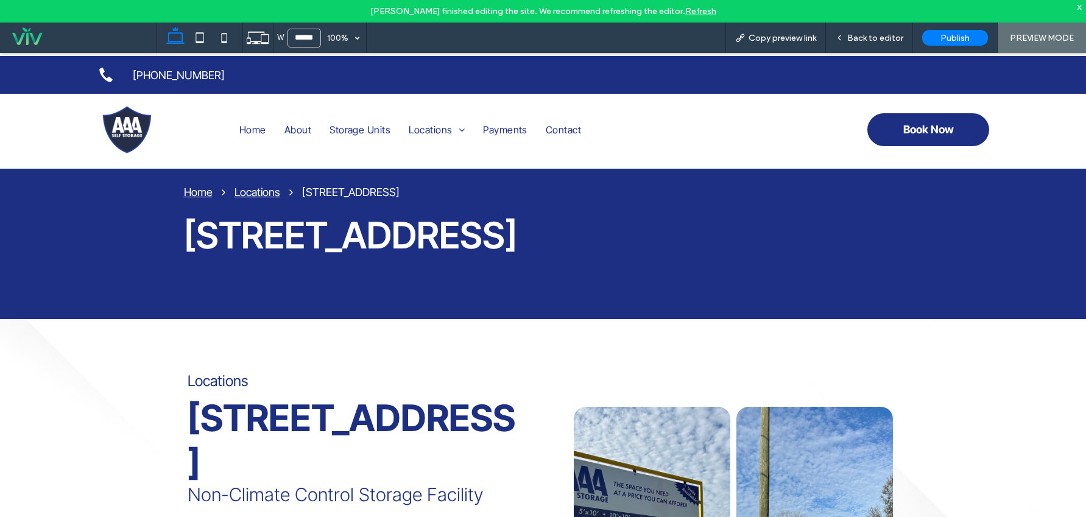
scroll to position [249, 0]
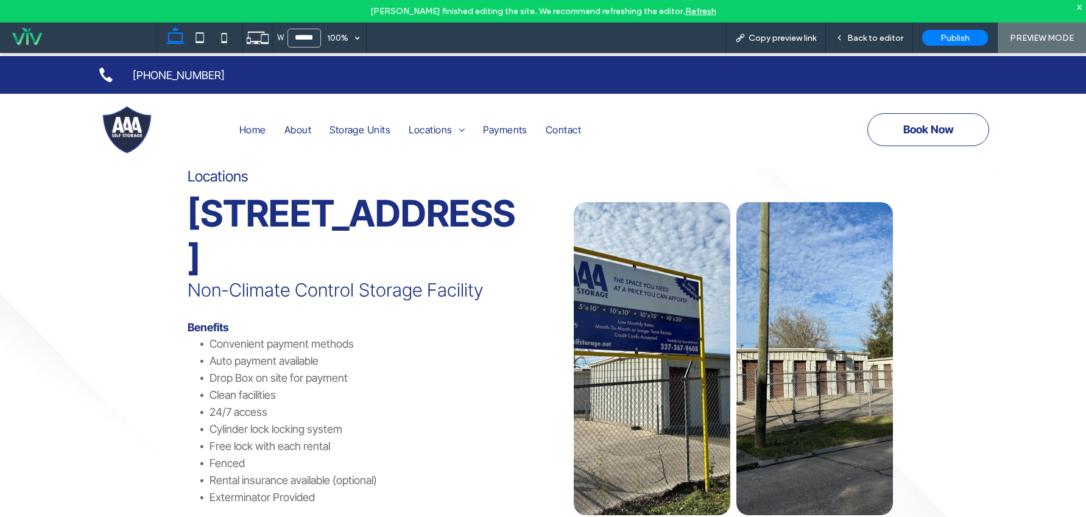
click at [905, 136] on span "Book Now" at bounding box center [928, 129] width 51 height 25
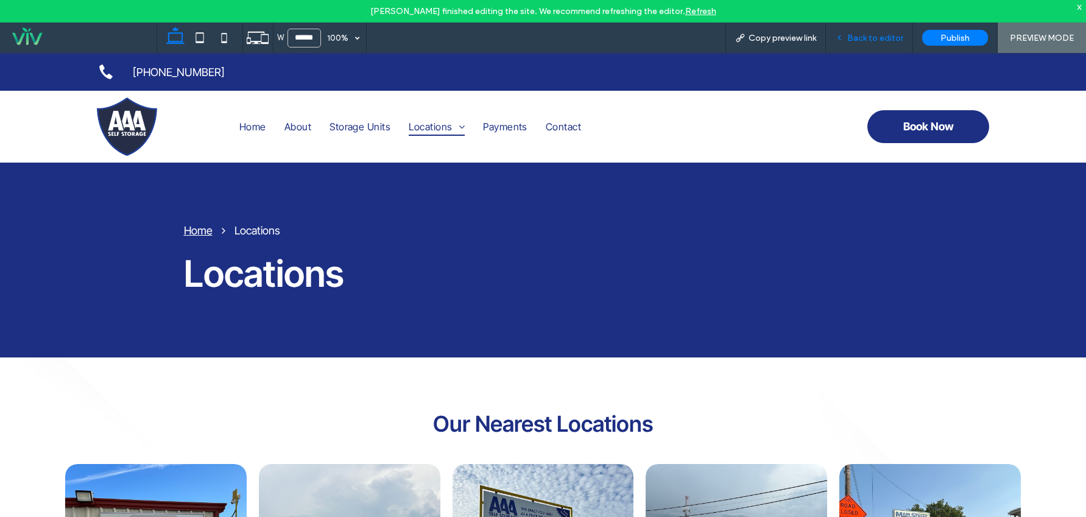
click at [891, 37] on span "Back to editor" at bounding box center [875, 38] width 56 height 10
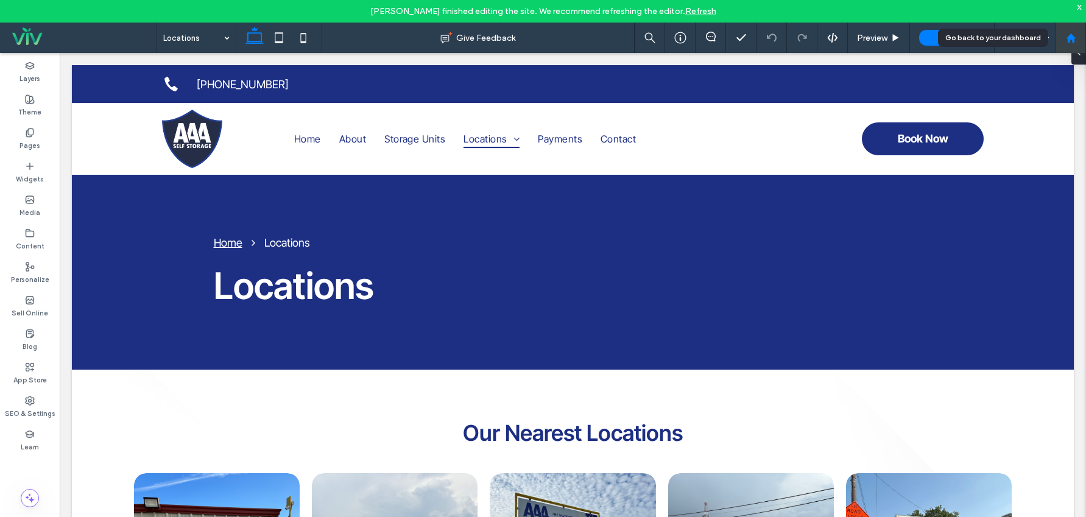
click at [1077, 37] on div at bounding box center [1070, 38] width 29 height 10
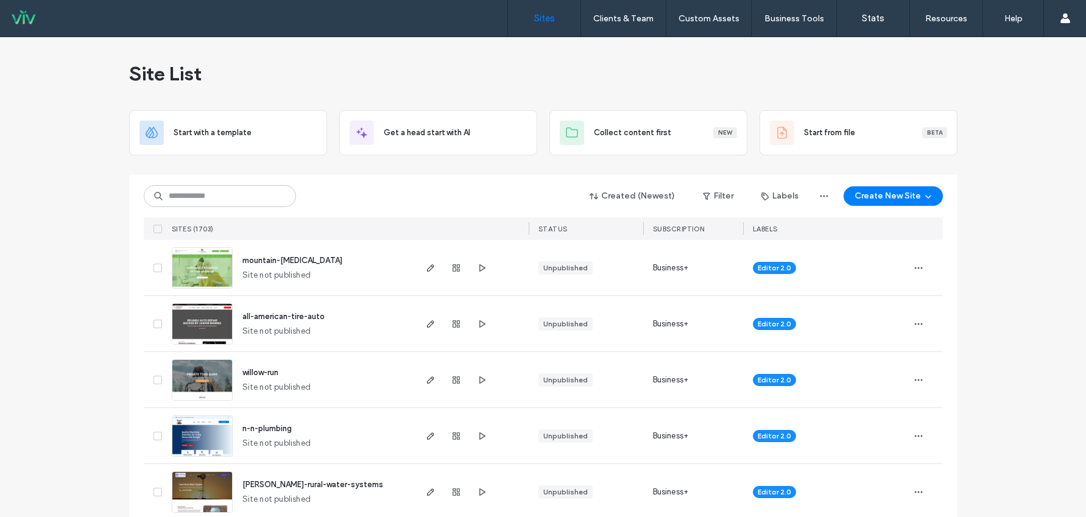
click at [231, 198] on input at bounding box center [220, 196] width 152 height 22
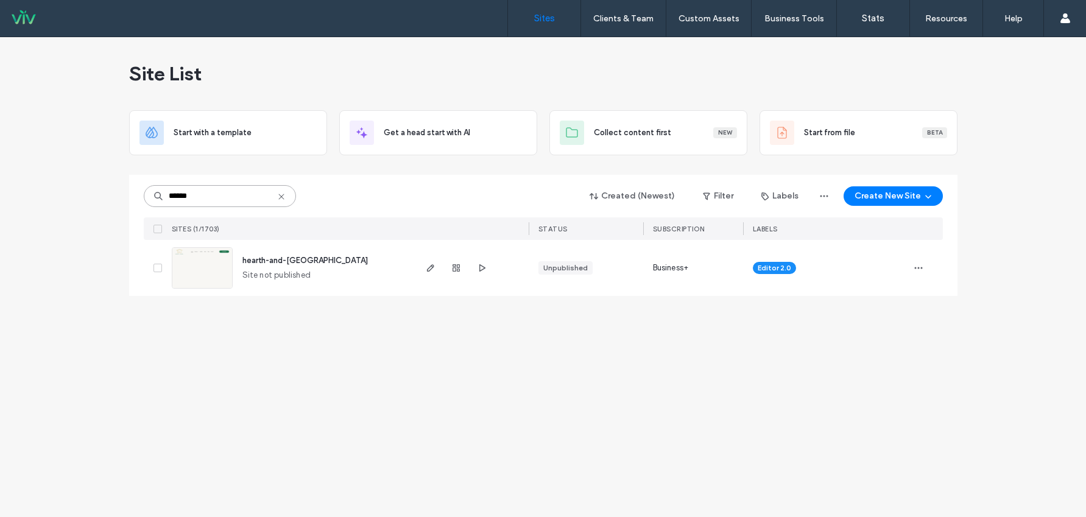
type input "******"
click at [284, 261] on span "hearth-and-[GEOGRAPHIC_DATA]" at bounding box center [304, 260] width 125 height 9
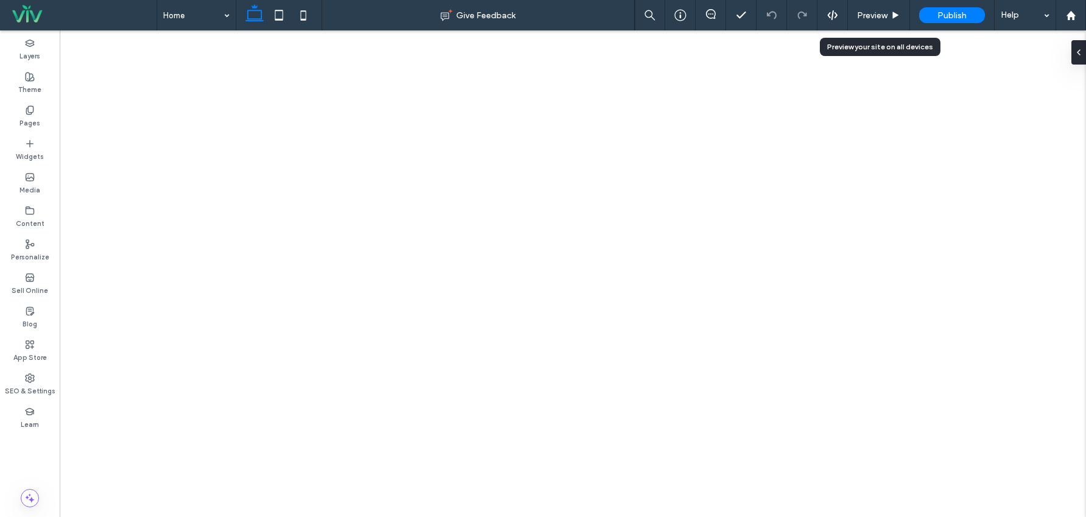
click at [869, 18] on span "Preview" at bounding box center [872, 15] width 30 height 10
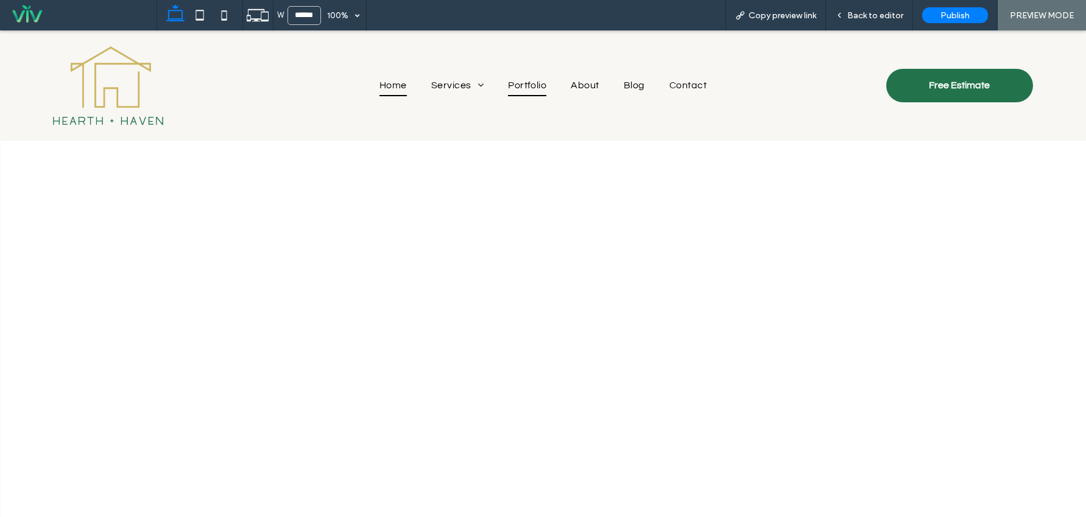
click at [529, 85] on span "Portfolio" at bounding box center [527, 85] width 38 height 21
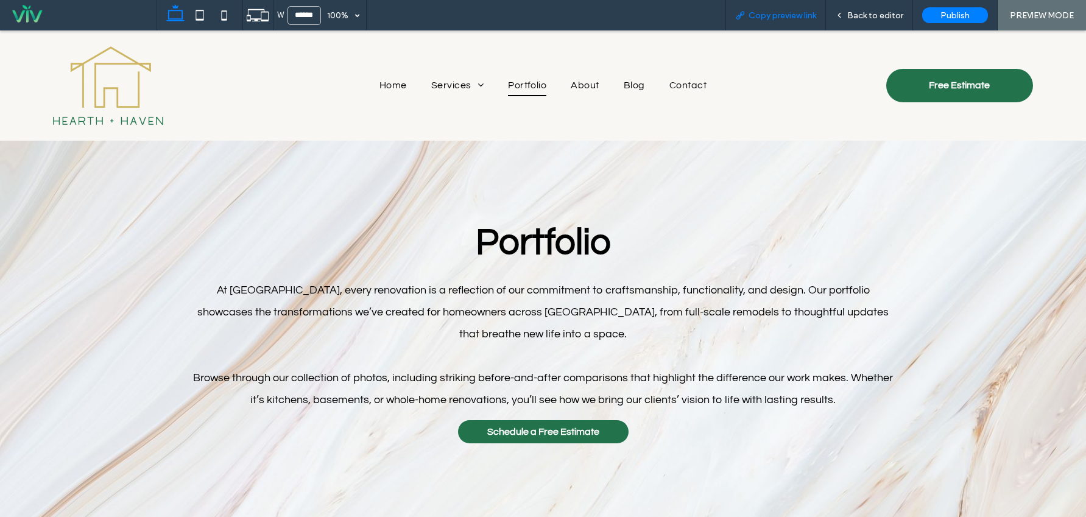
click at [786, 14] on span "Copy preview link" at bounding box center [783, 15] width 68 height 10
